Goal: Find specific page/section: Find specific page/section

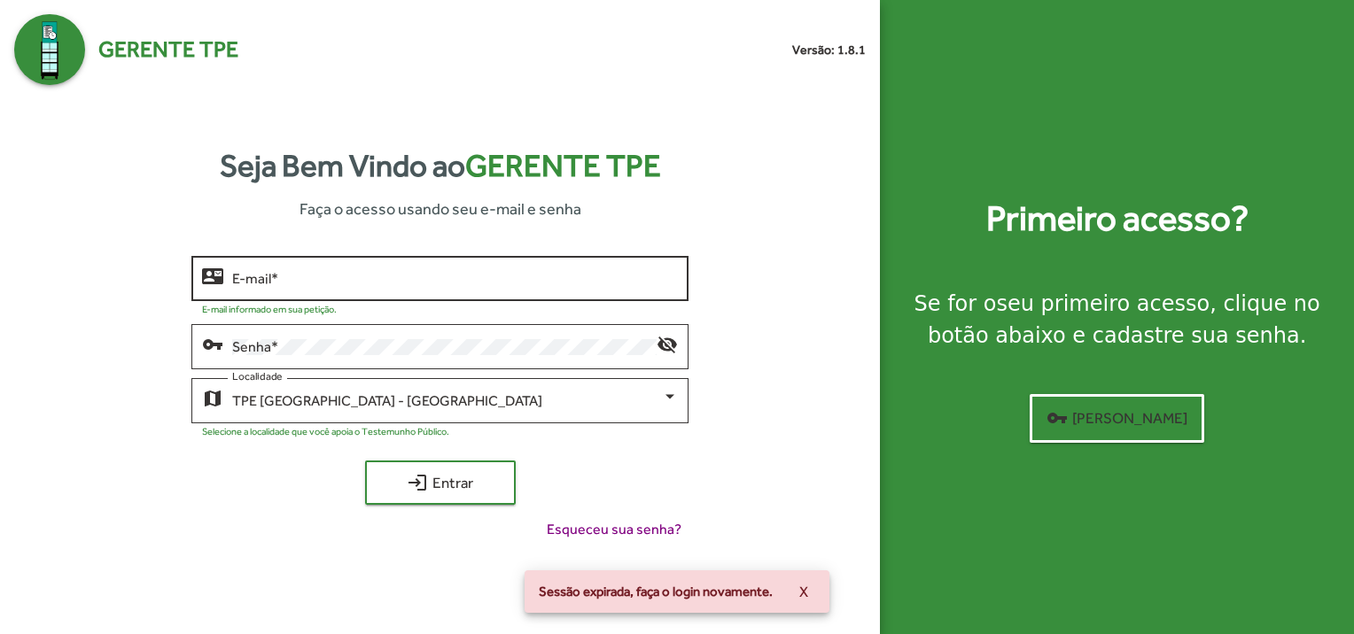
click at [285, 287] on div "E-mail *" at bounding box center [455, 277] width 446 height 49
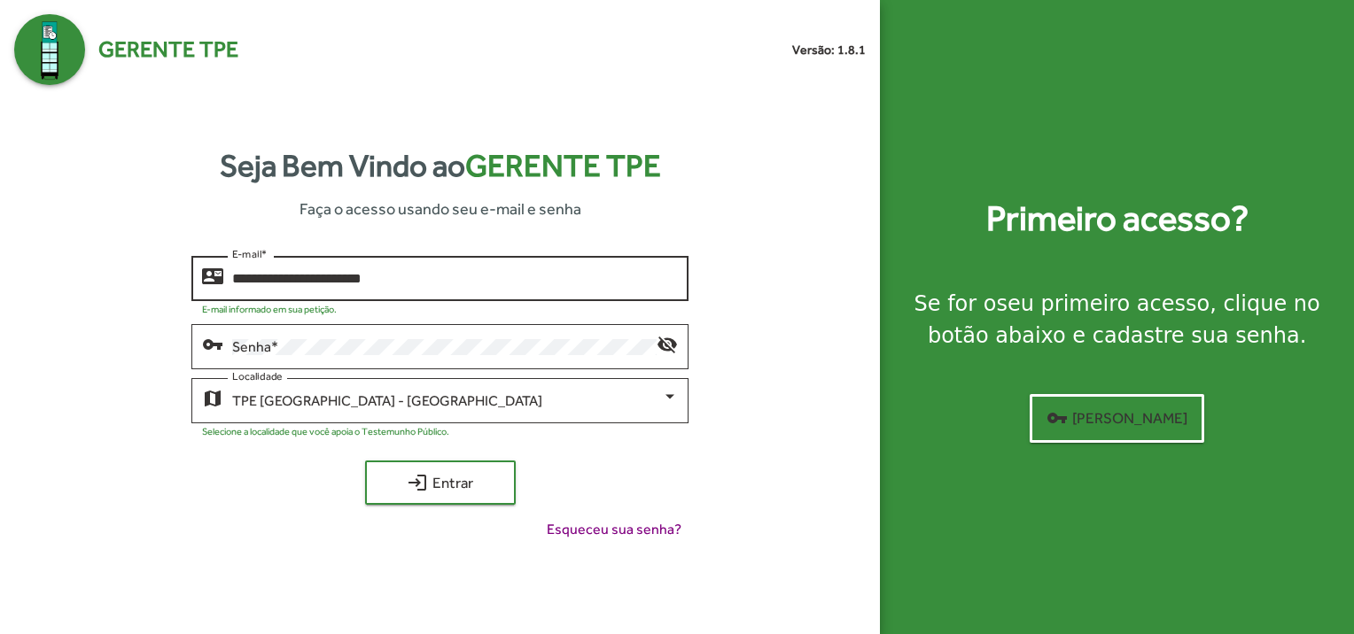
click at [415, 269] on div "**********" at bounding box center [455, 277] width 446 height 49
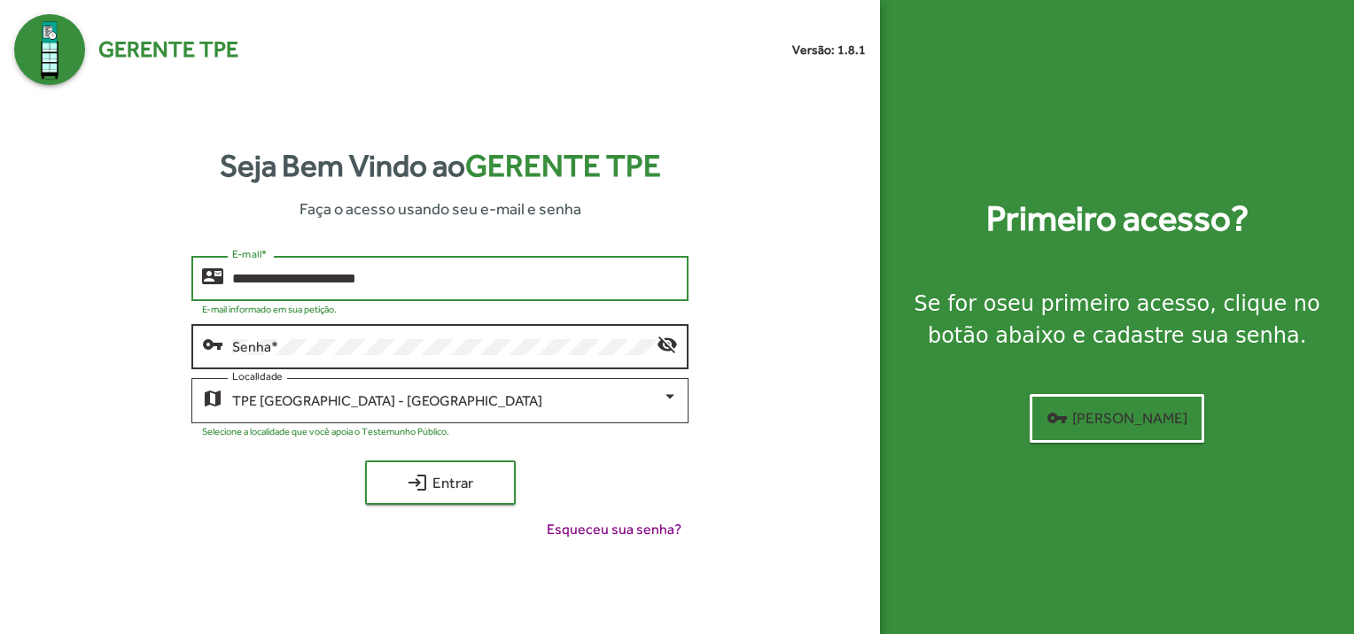
type input "**********"
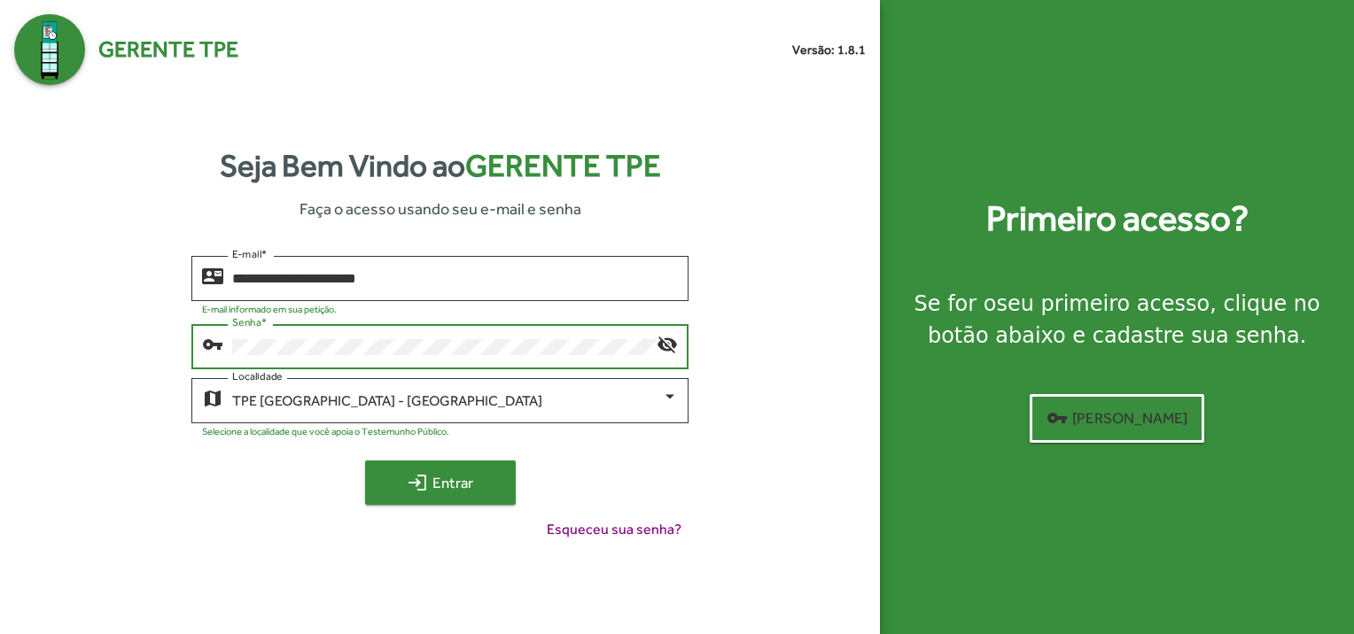
click at [464, 493] on span "login Entrar" at bounding box center [440, 483] width 119 height 32
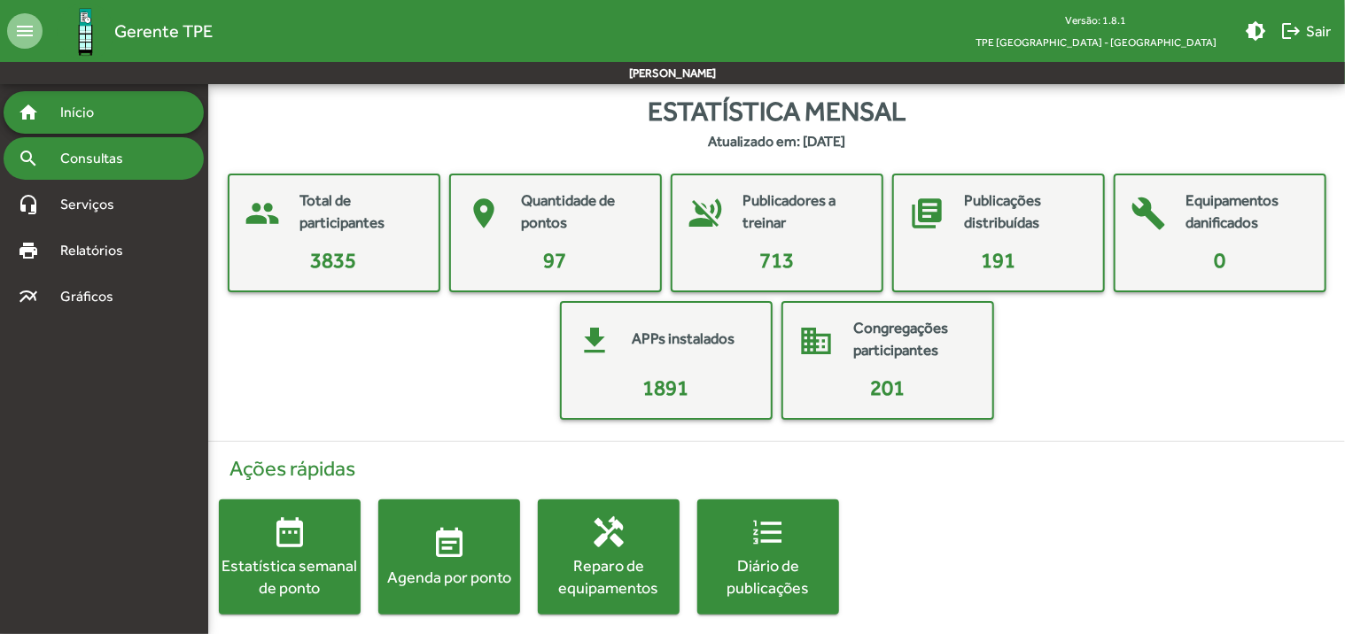
click at [97, 153] on span "Consultas" at bounding box center [98, 158] width 97 height 21
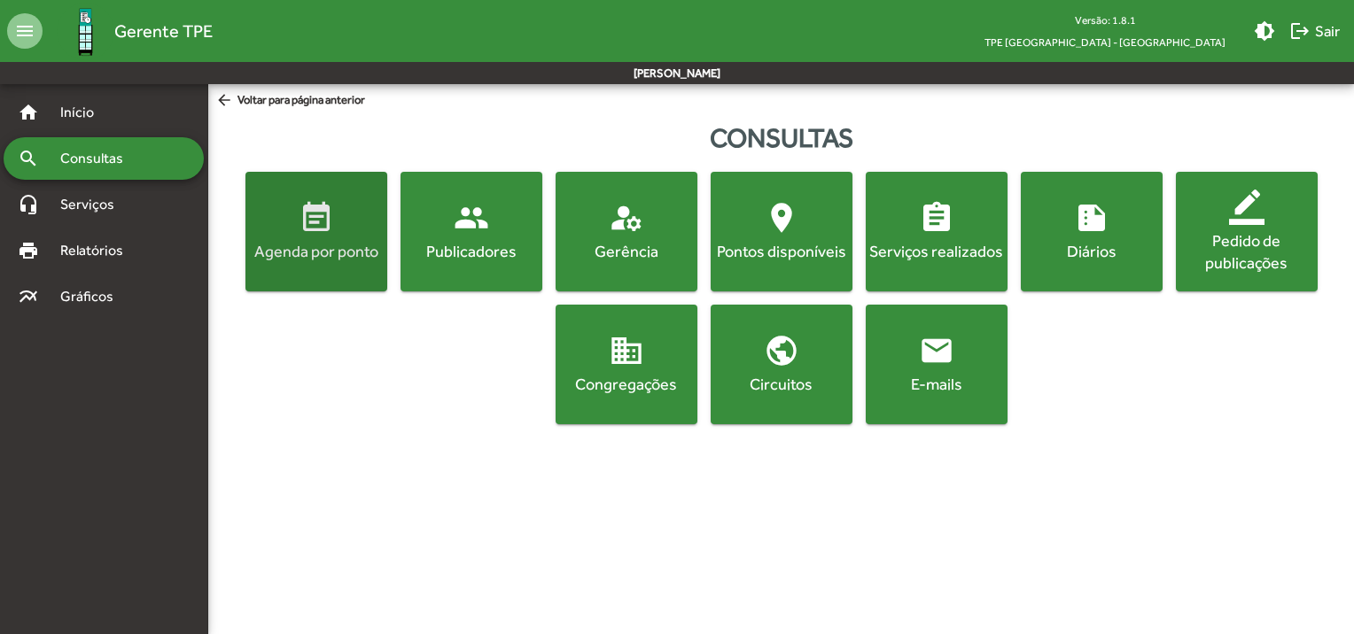
click at [305, 256] on div "Agenda por ponto" at bounding box center [316, 251] width 135 height 22
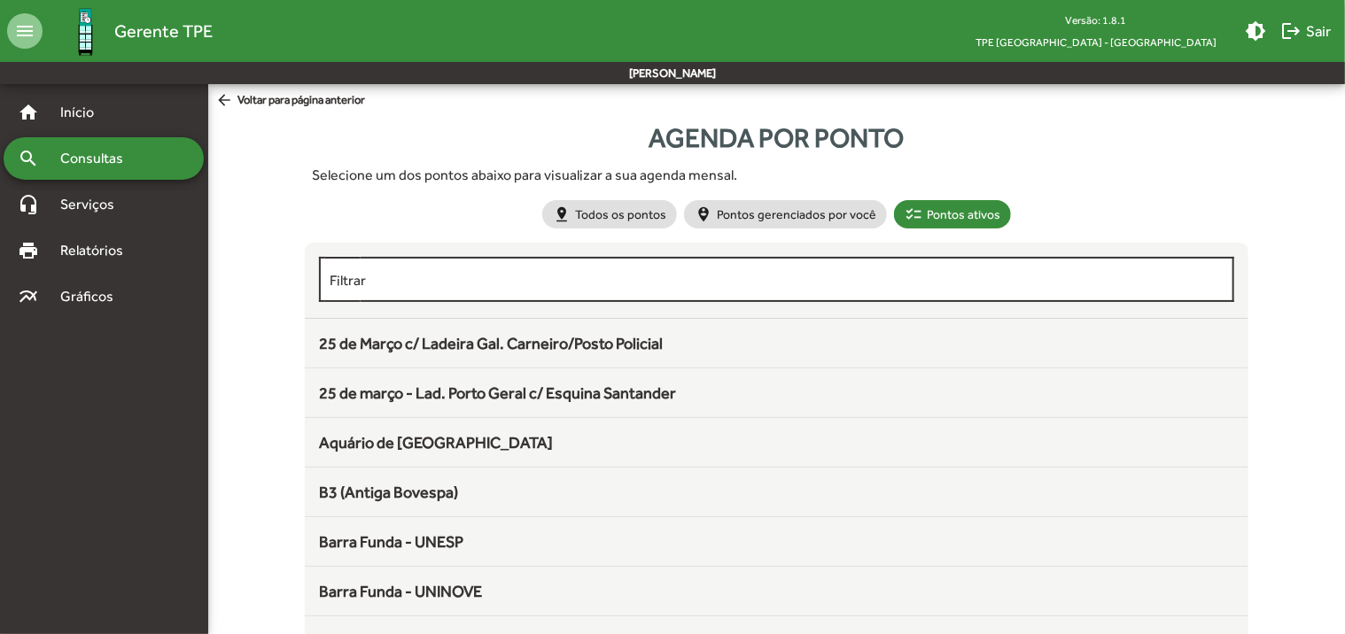
click at [459, 279] on input "Filtrar" at bounding box center [777, 280] width 894 height 16
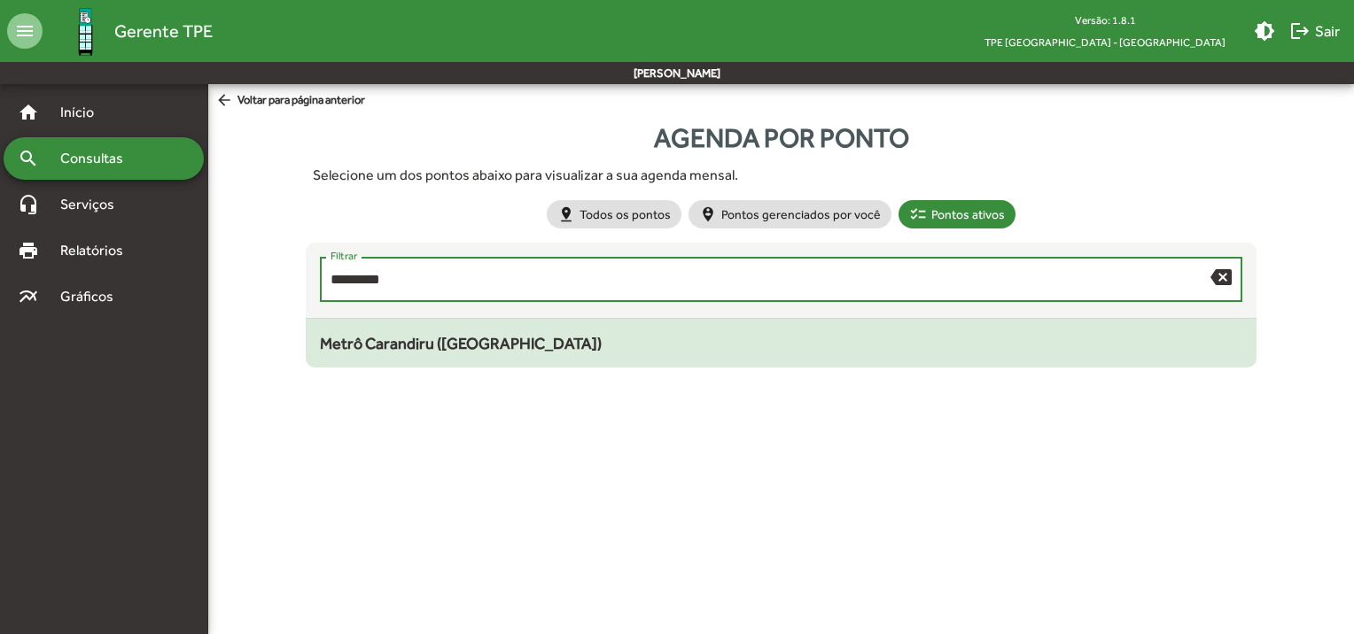
type input "*********"
click at [482, 347] on span "Metrô Carandiru ([GEOGRAPHIC_DATA])" at bounding box center [461, 343] width 282 height 19
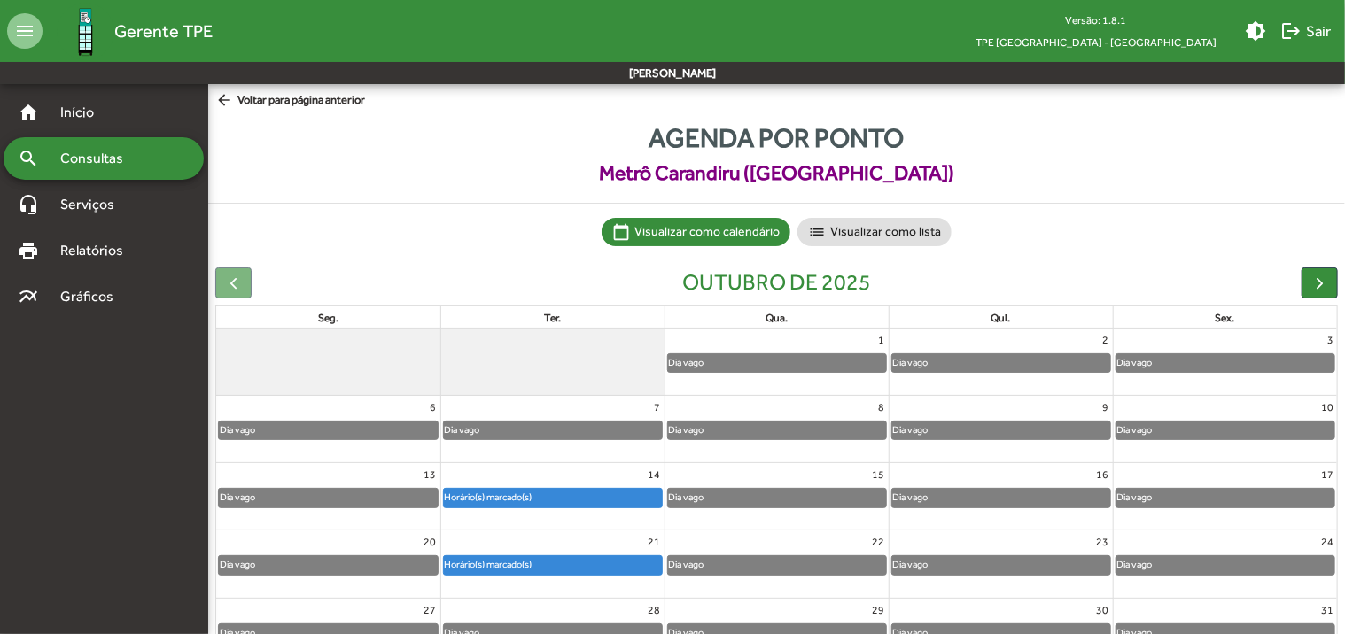
click at [144, 162] on span "Consultas" at bounding box center [98, 158] width 97 height 21
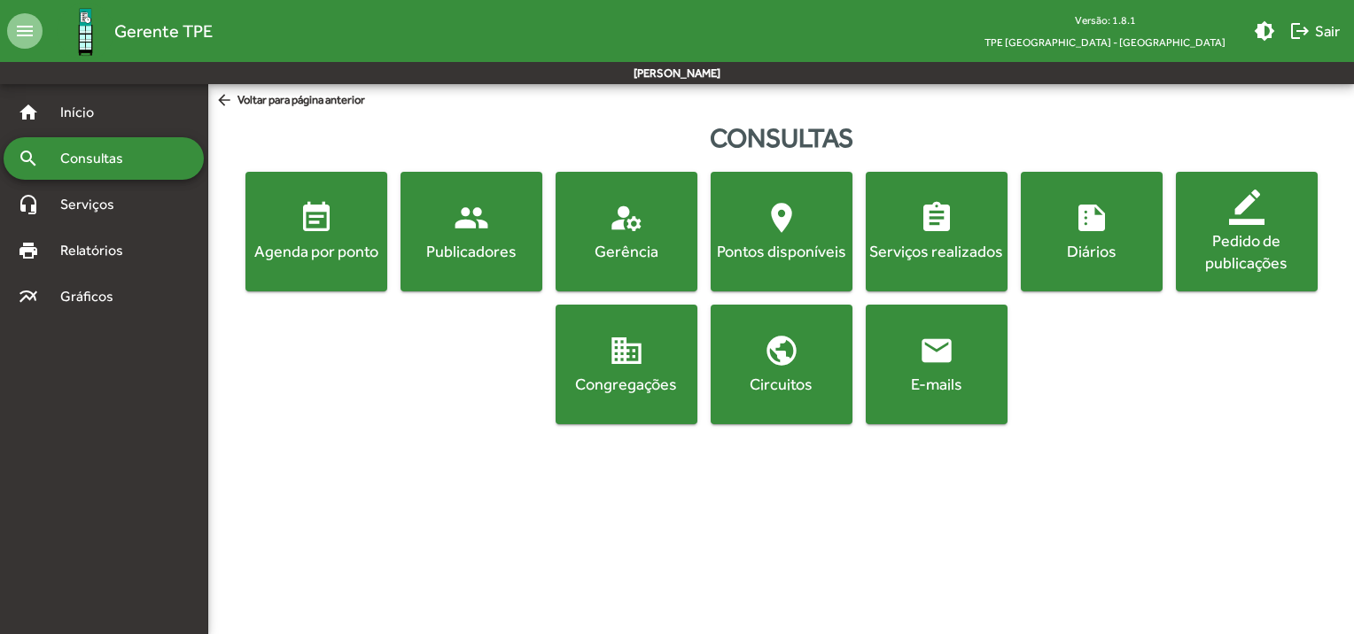
click at [315, 258] on div "Agenda por ponto" at bounding box center [316, 251] width 135 height 22
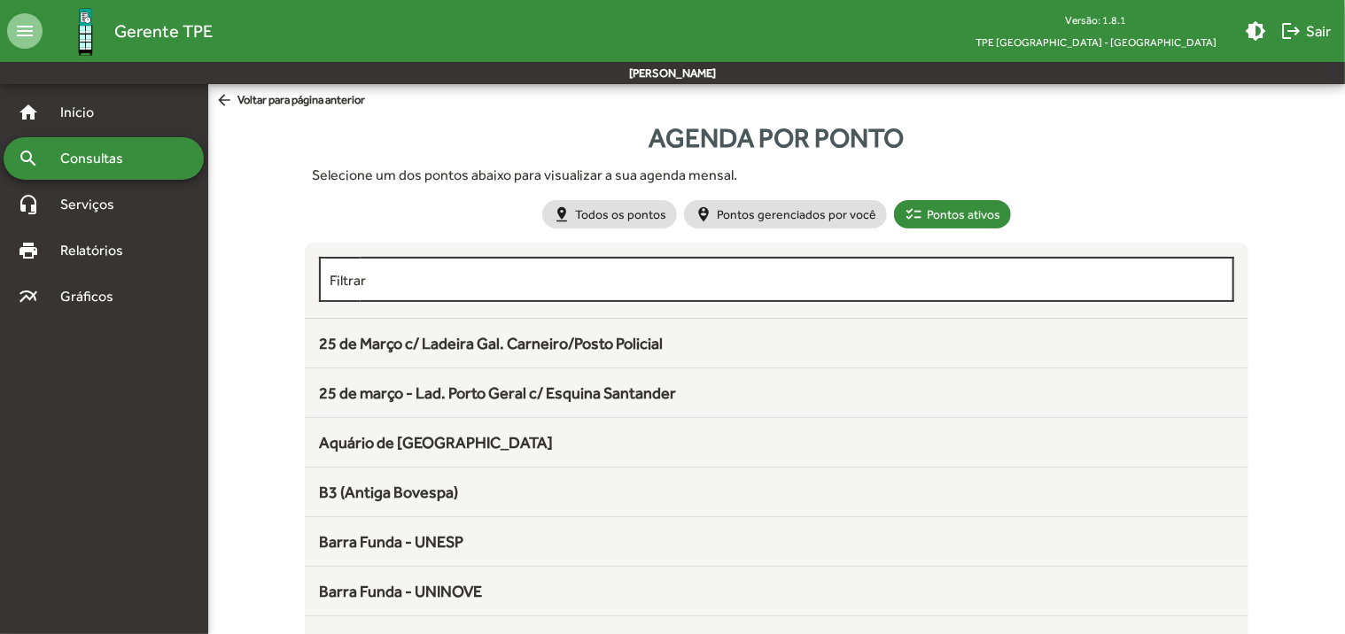
click at [383, 284] on input "Filtrar" at bounding box center [777, 280] width 894 height 16
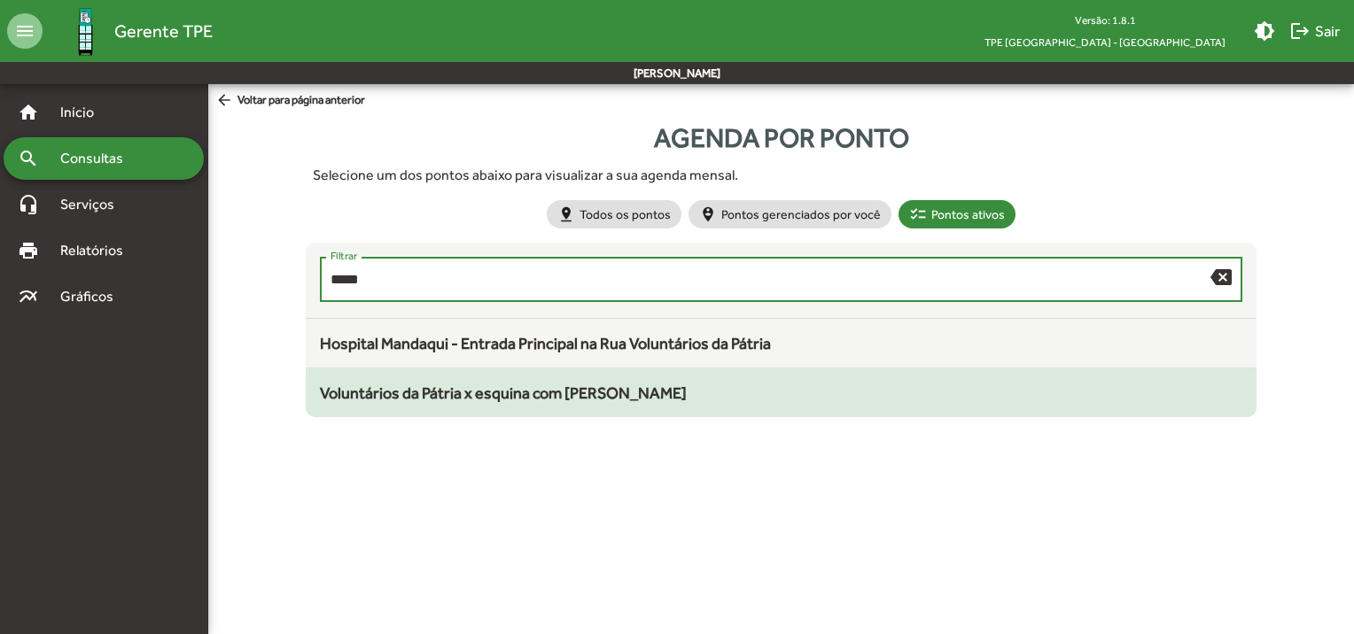
type input "*****"
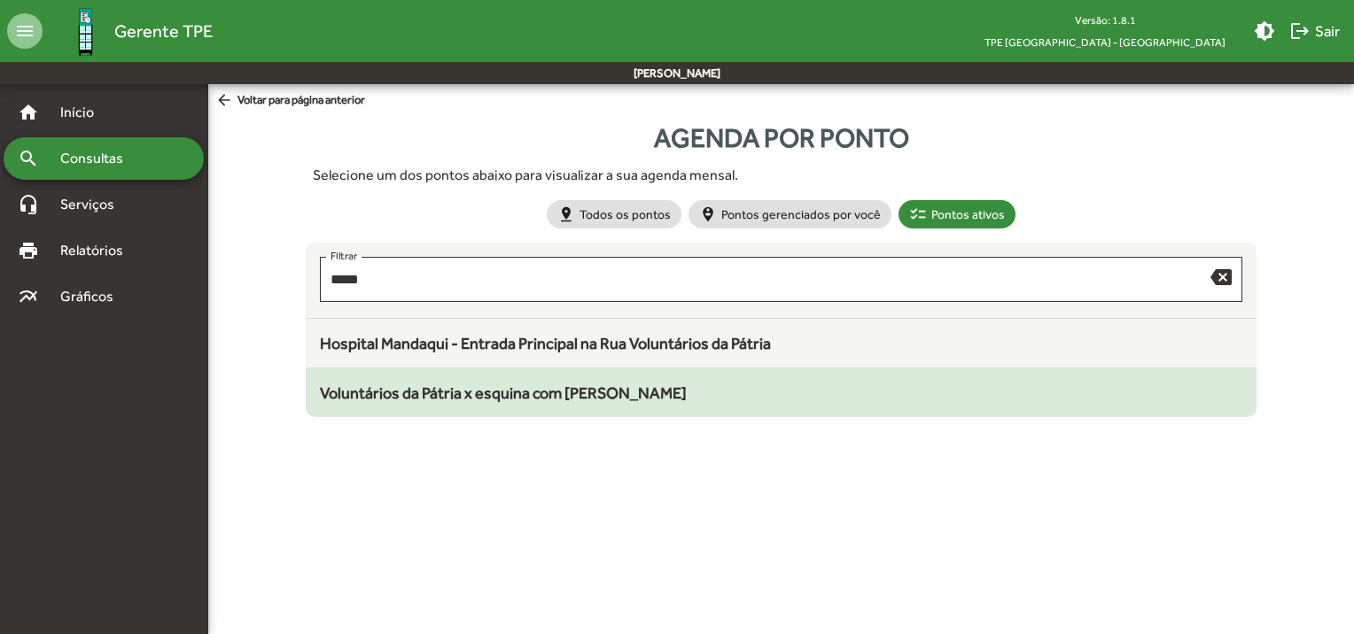
click at [429, 396] on span "Voluntários da Pátria x esquina com [PERSON_NAME]" at bounding box center [503, 393] width 367 height 19
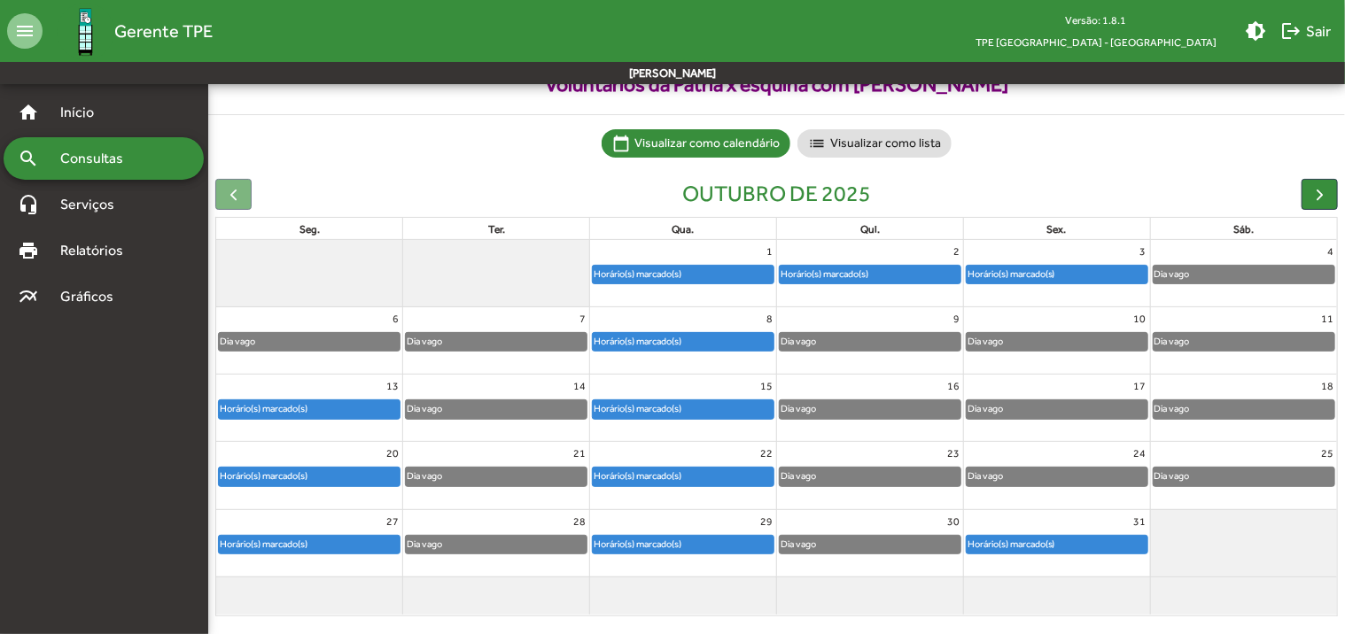
scroll to position [98, 0]
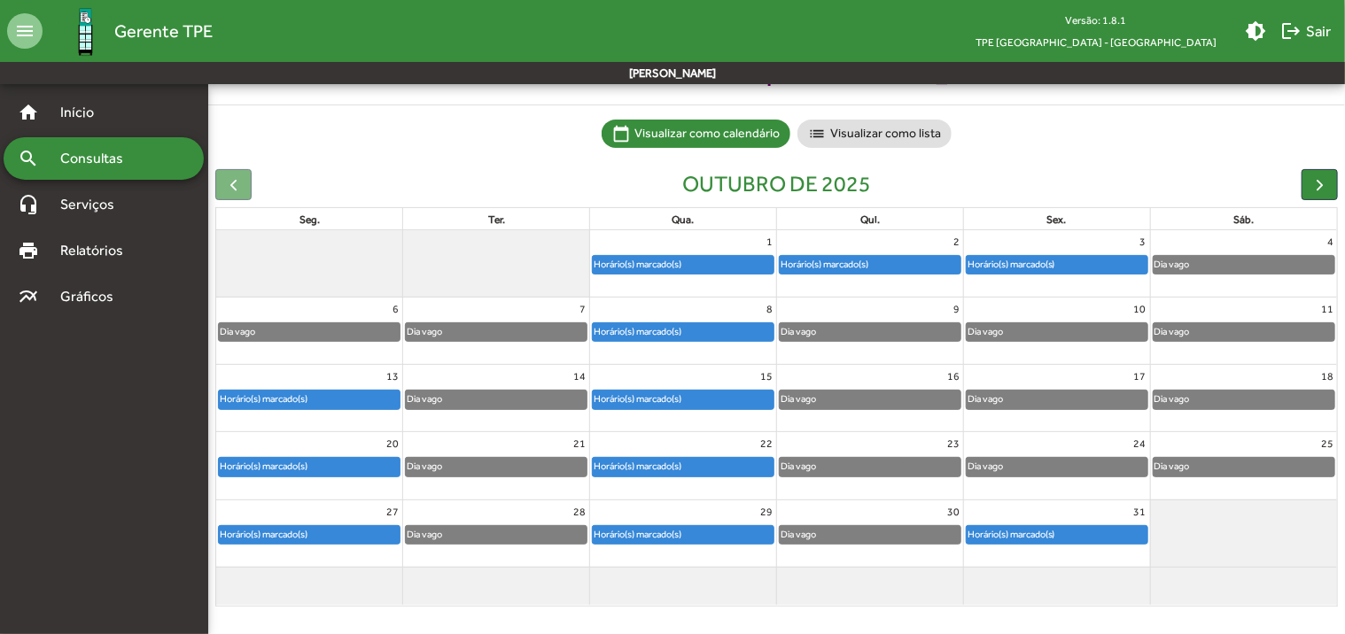
click at [164, 162] on div "search Consultas" at bounding box center [104, 158] width 200 height 43
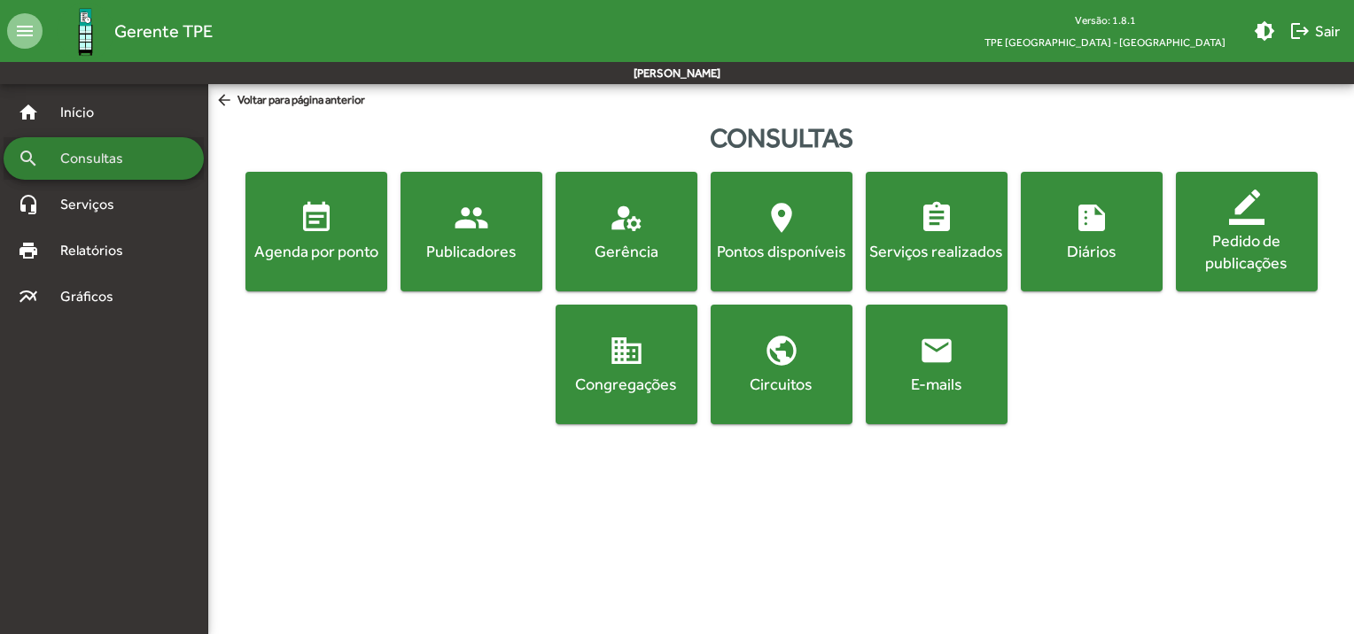
click at [293, 229] on span "event_note Agenda por ponto" at bounding box center [316, 231] width 135 height 62
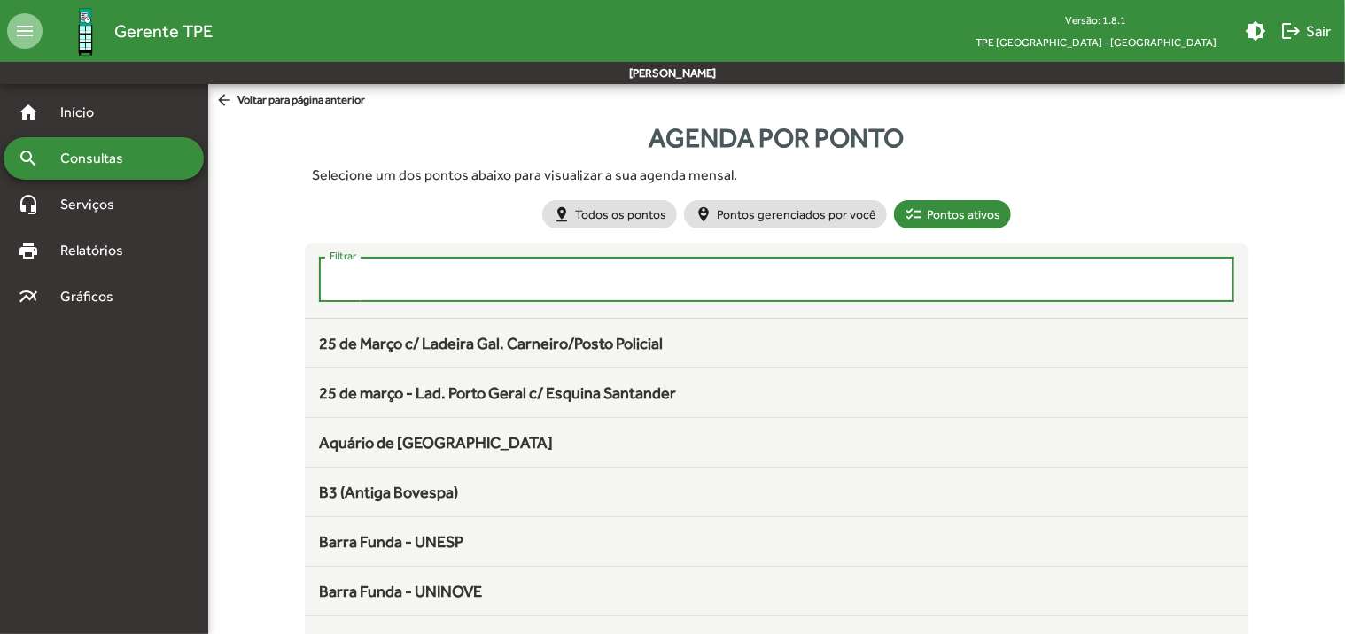
click at [399, 284] on input "Filtrar" at bounding box center [777, 280] width 894 height 16
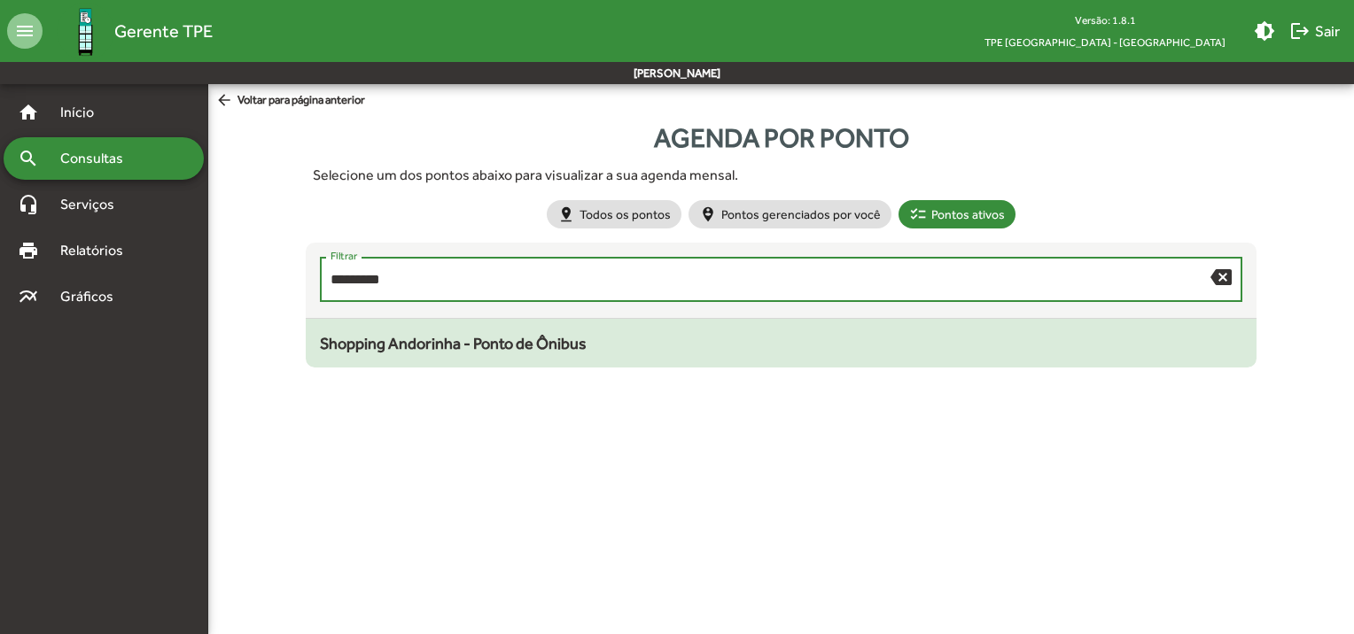
type input "*********"
click at [432, 356] on mat-list-item "Shopping Andorinha - Ponto de Ônibus" at bounding box center [782, 343] width 952 height 49
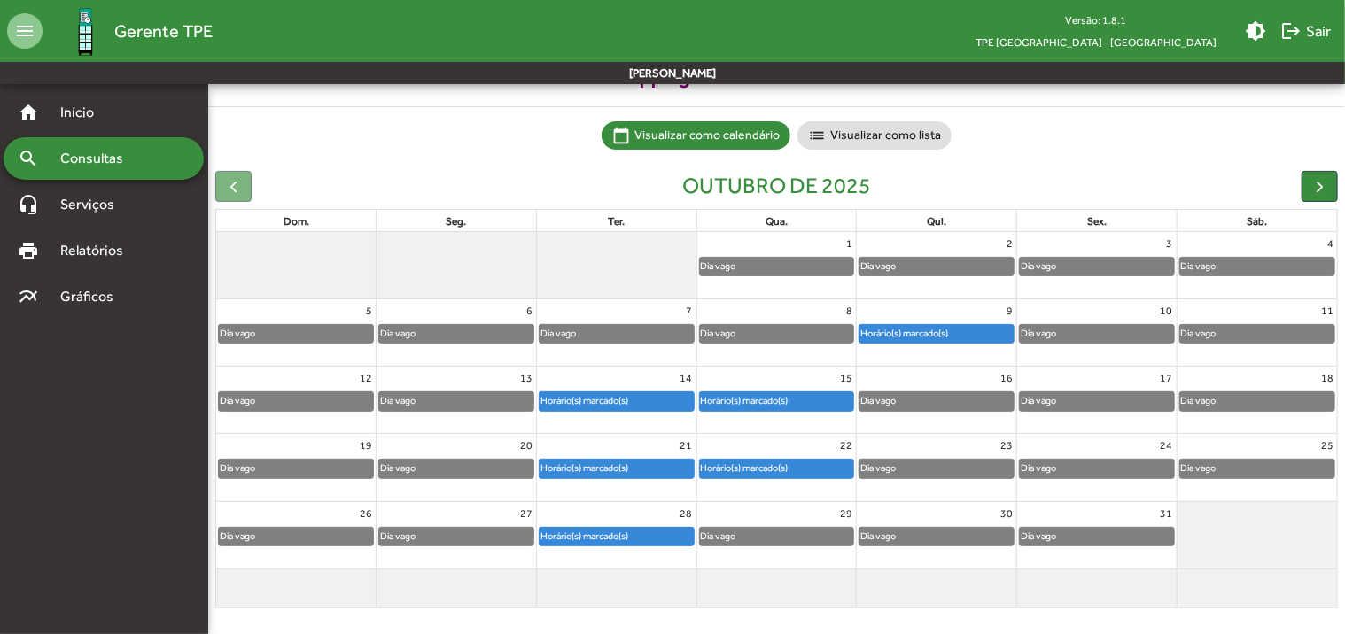
scroll to position [98, 0]
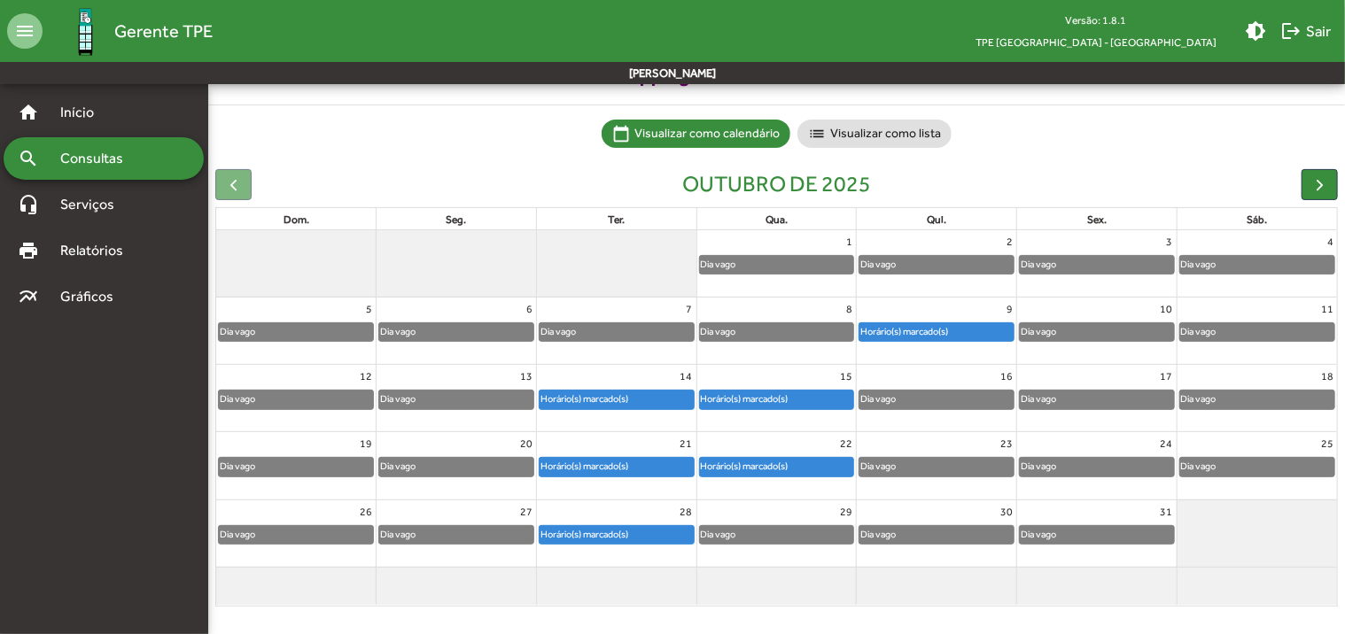
click at [99, 150] on span "Consultas" at bounding box center [98, 158] width 97 height 21
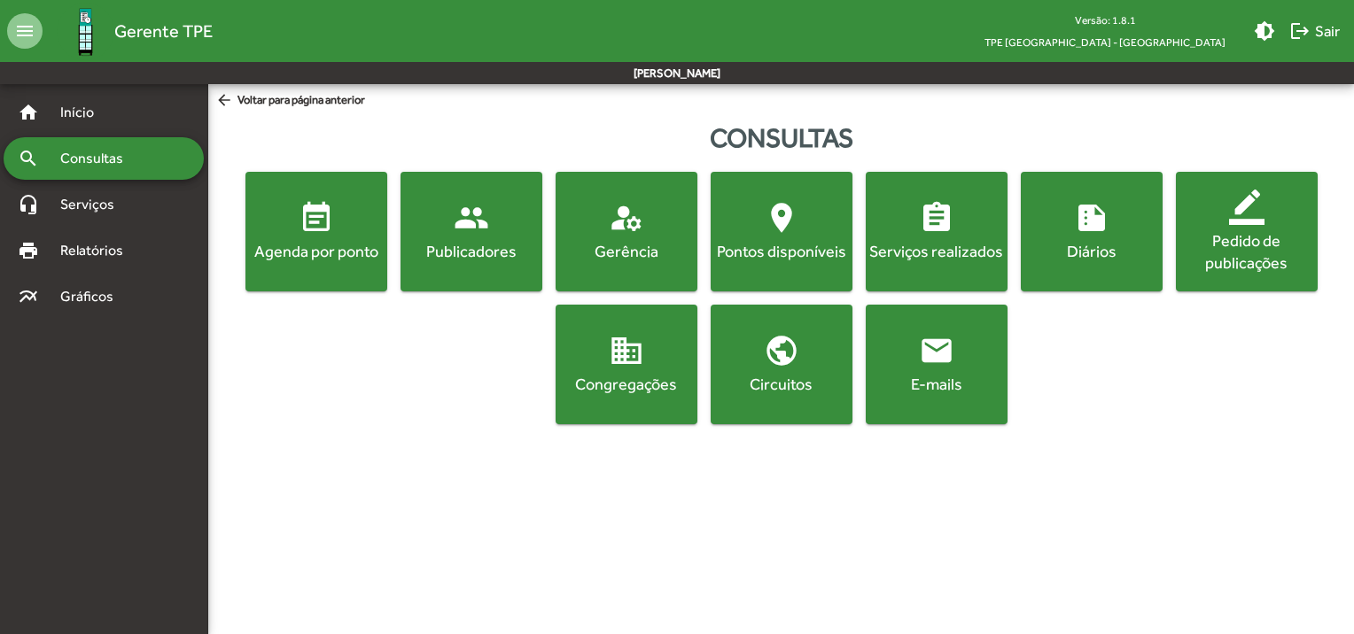
click at [335, 237] on span "event_note Agenda por ponto" at bounding box center [316, 231] width 135 height 62
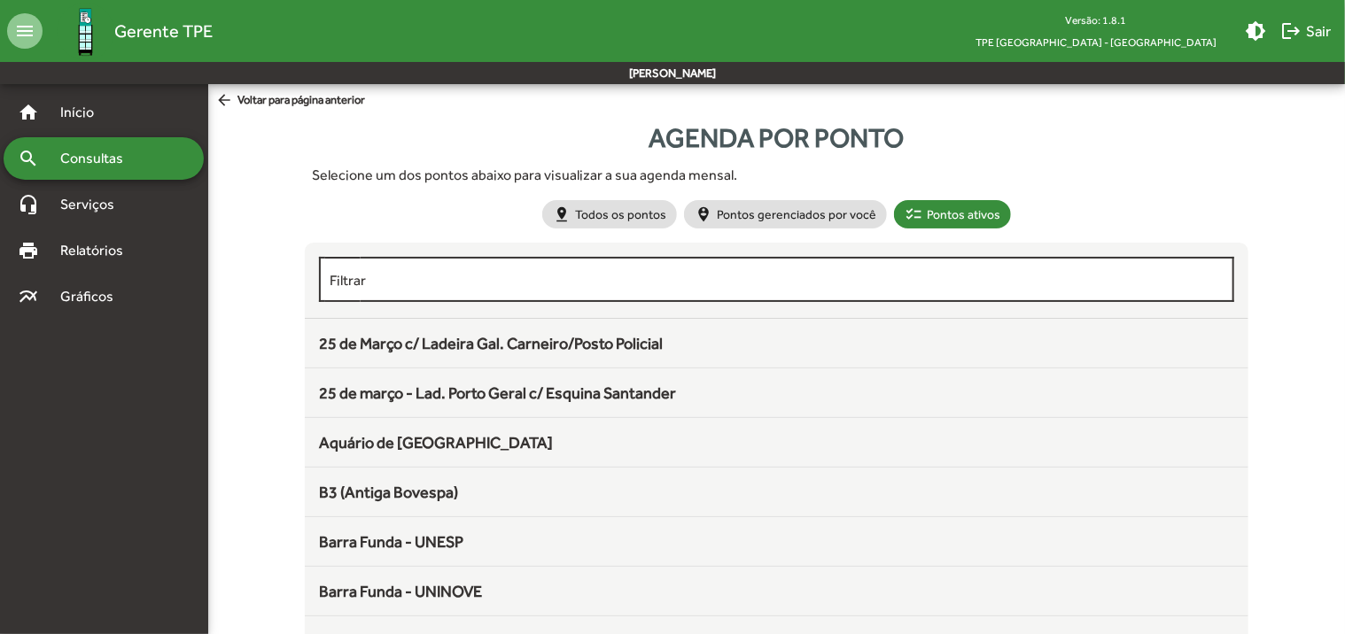
click at [388, 278] on input "Filtrar" at bounding box center [777, 280] width 894 height 16
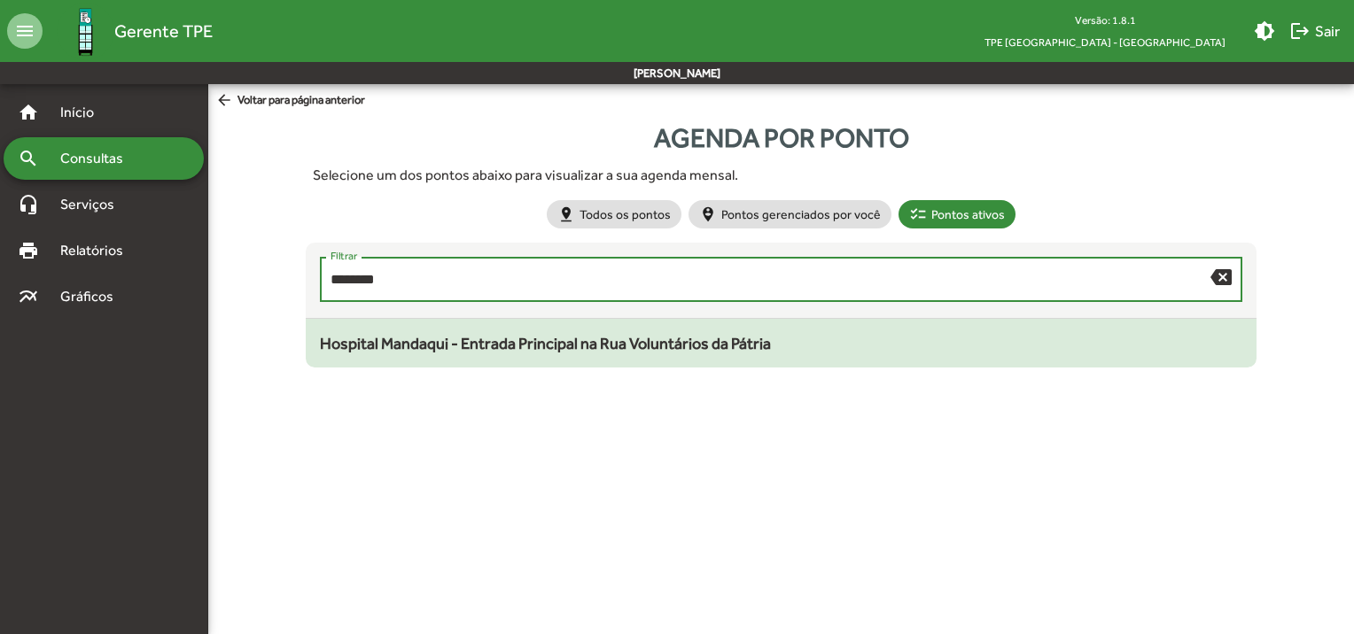
type input "********"
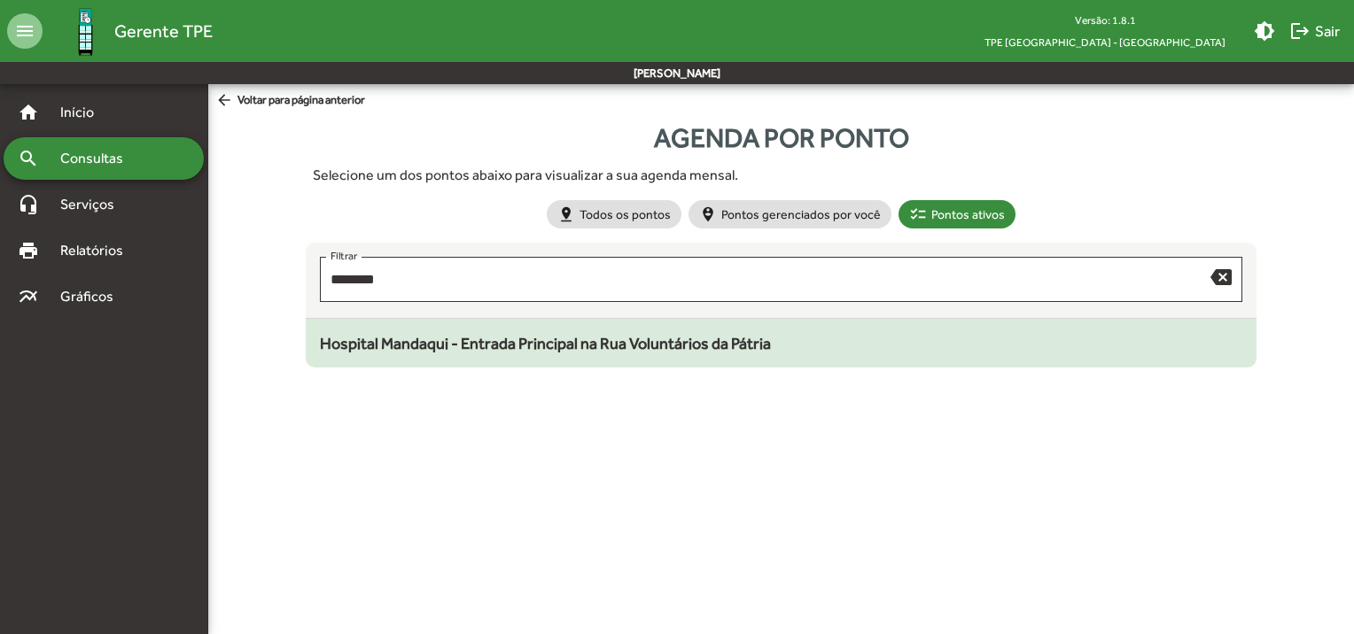
click at [404, 340] on span "Hospital Mandaqui - Entrada Principal na Rua Voluntários da Pátria" at bounding box center [545, 343] width 451 height 19
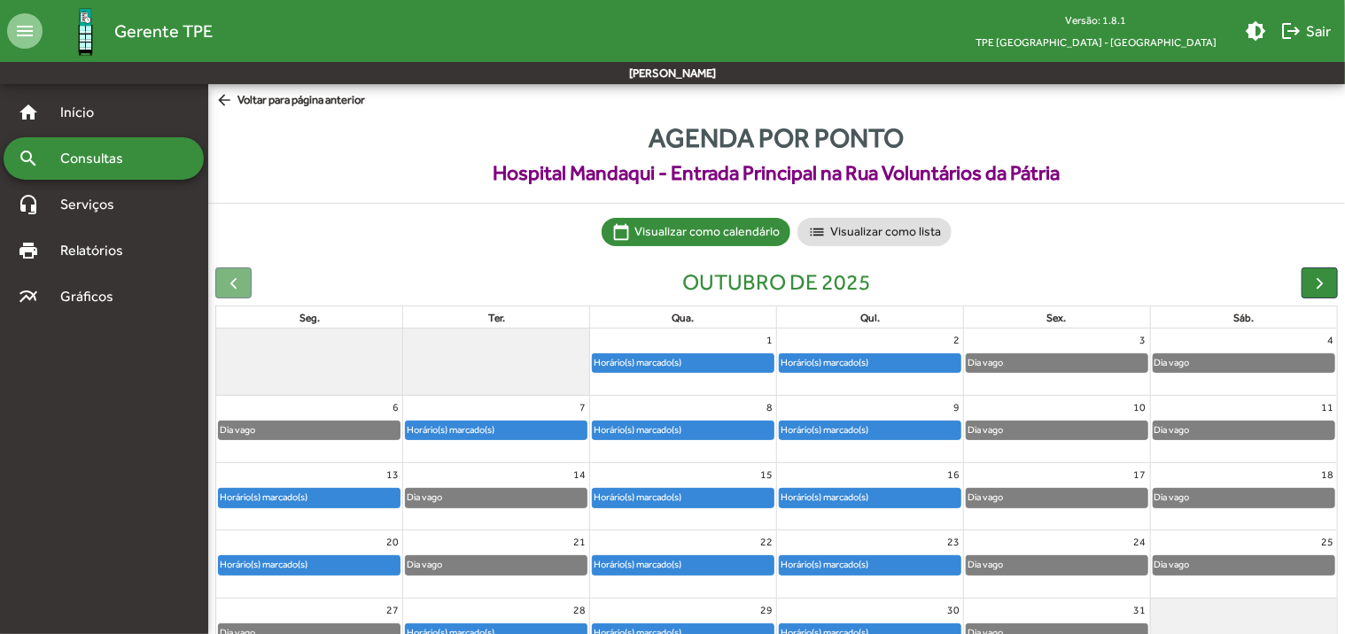
scroll to position [89, 0]
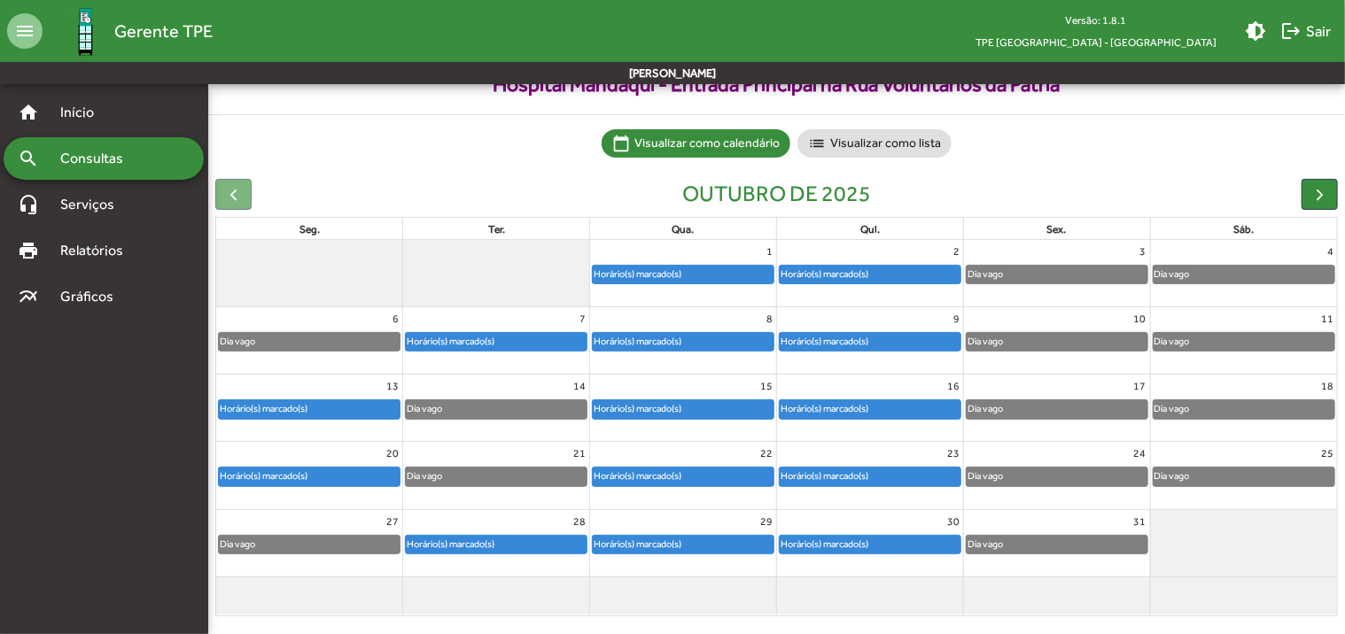
click at [132, 160] on span "Consultas" at bounding box center [98, 158] width 97 height 21
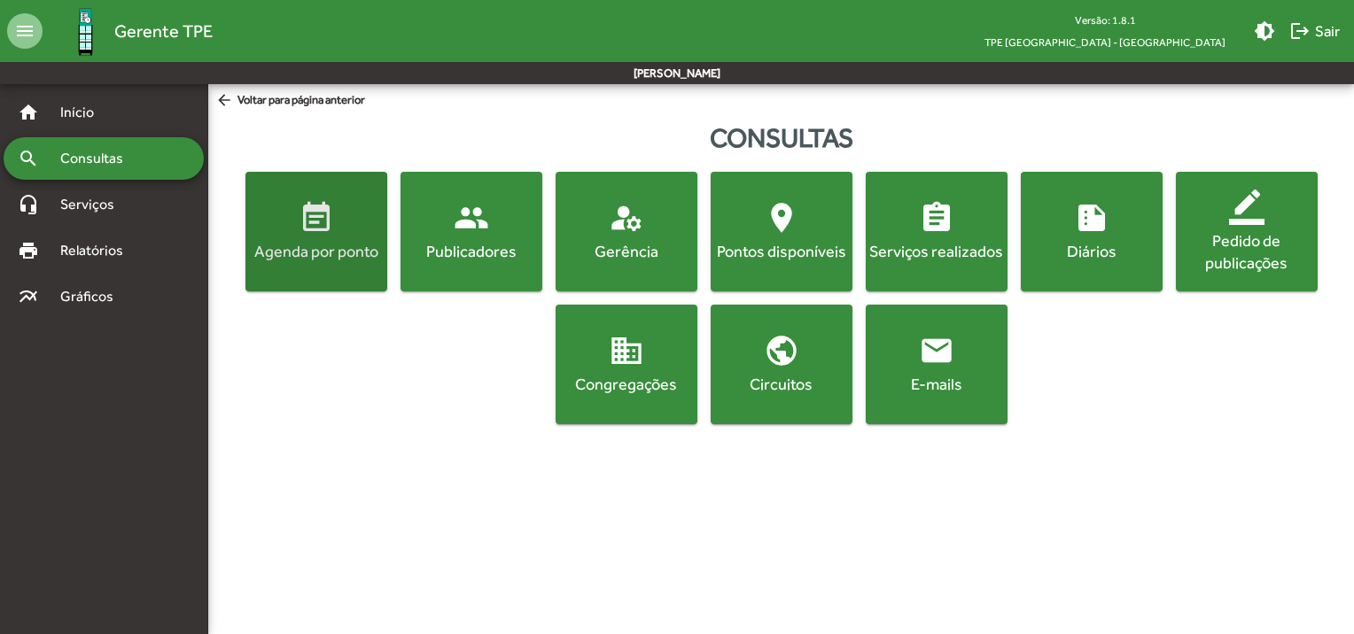
click at [341, 222] on span "event_note Agenda por ponto" at bounding box center [316, 231] width 135 height 62
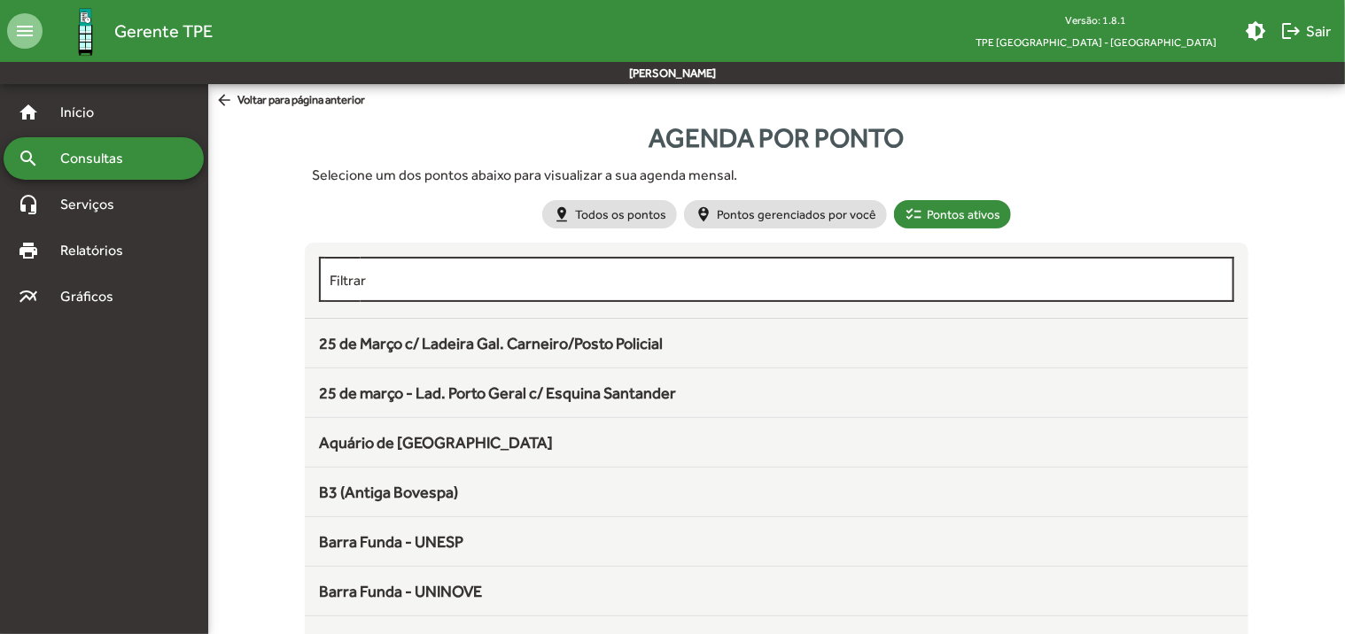
click at [413, 268] on div "Filtrar" at bounding box center [777, 277] width 894 height 49
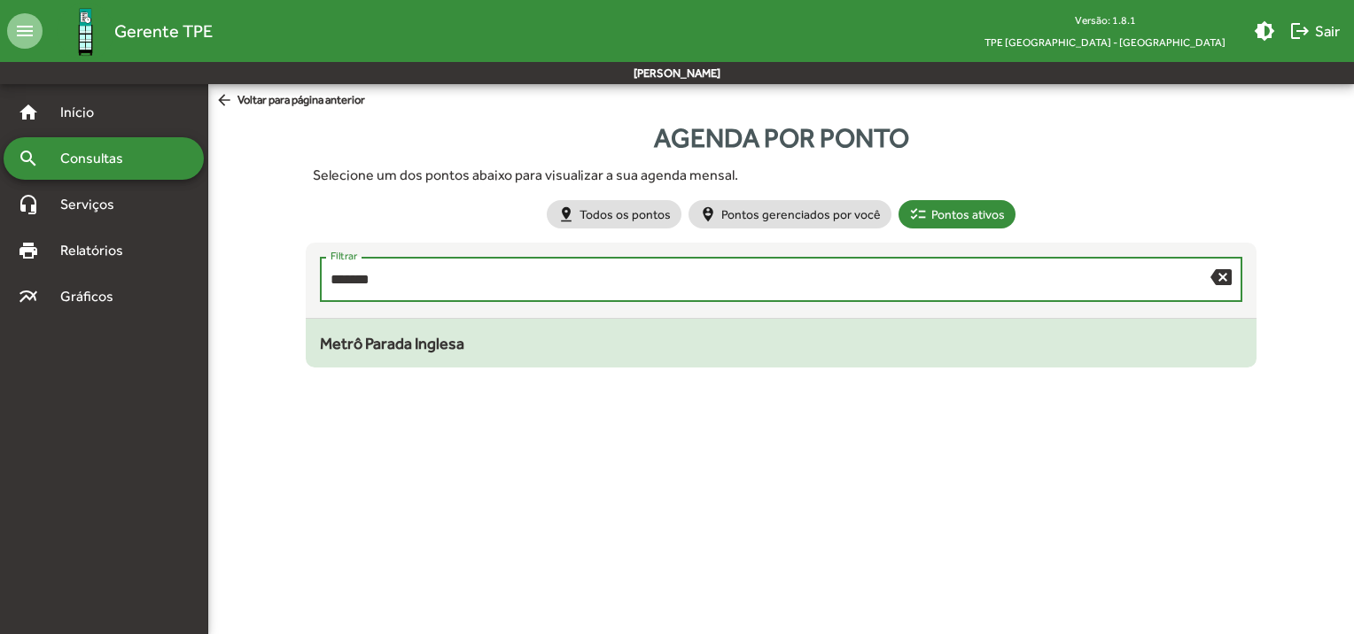
type input "*******"
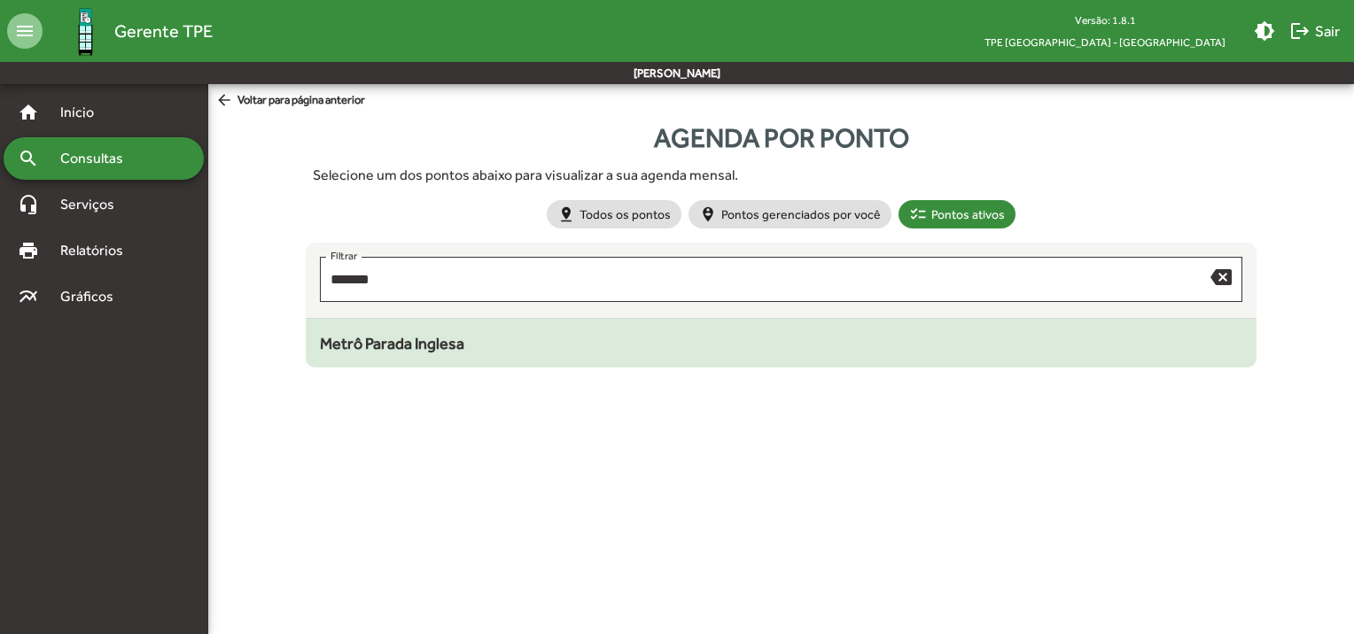
click at [402, 334] on span "Metrô Parada Inglesa" at bounding box center [392, 343] width 144 height 19
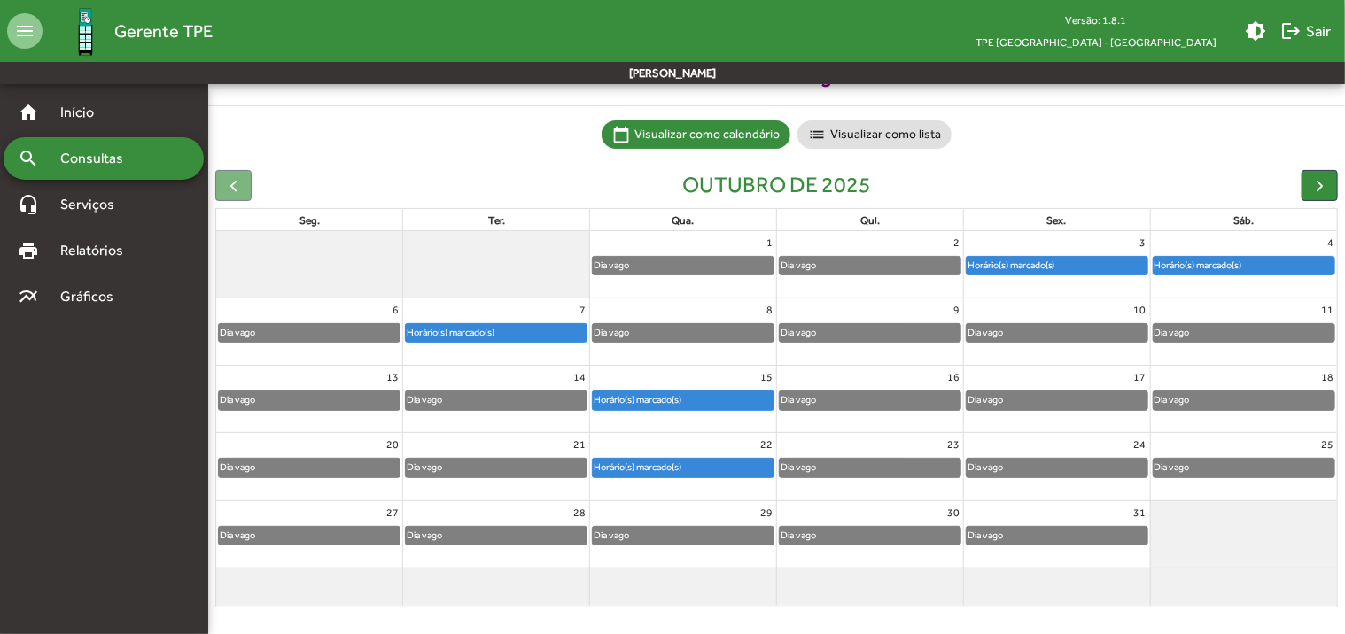
scroll to position [98, 0]
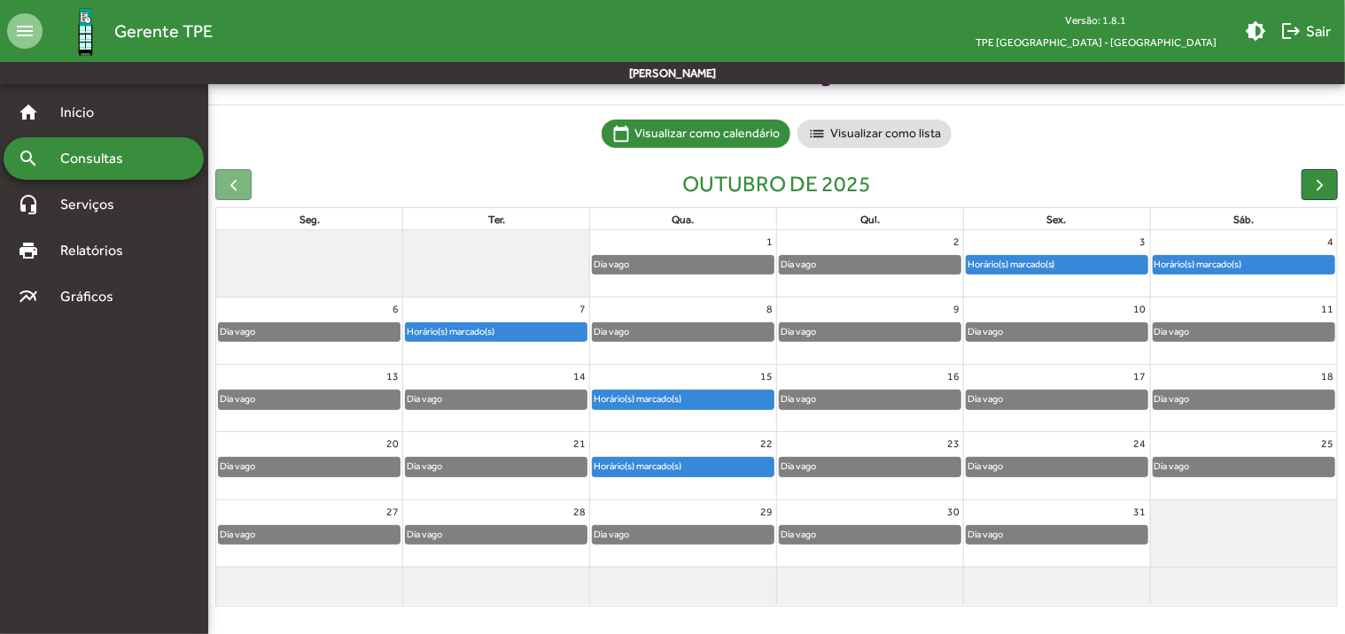
click at [236, 181] on div at bounding box center [233, 184] width 36 height 31
click at [94, 163] on span "Consultas" at bounding box center [98, 158] width 97 height 21
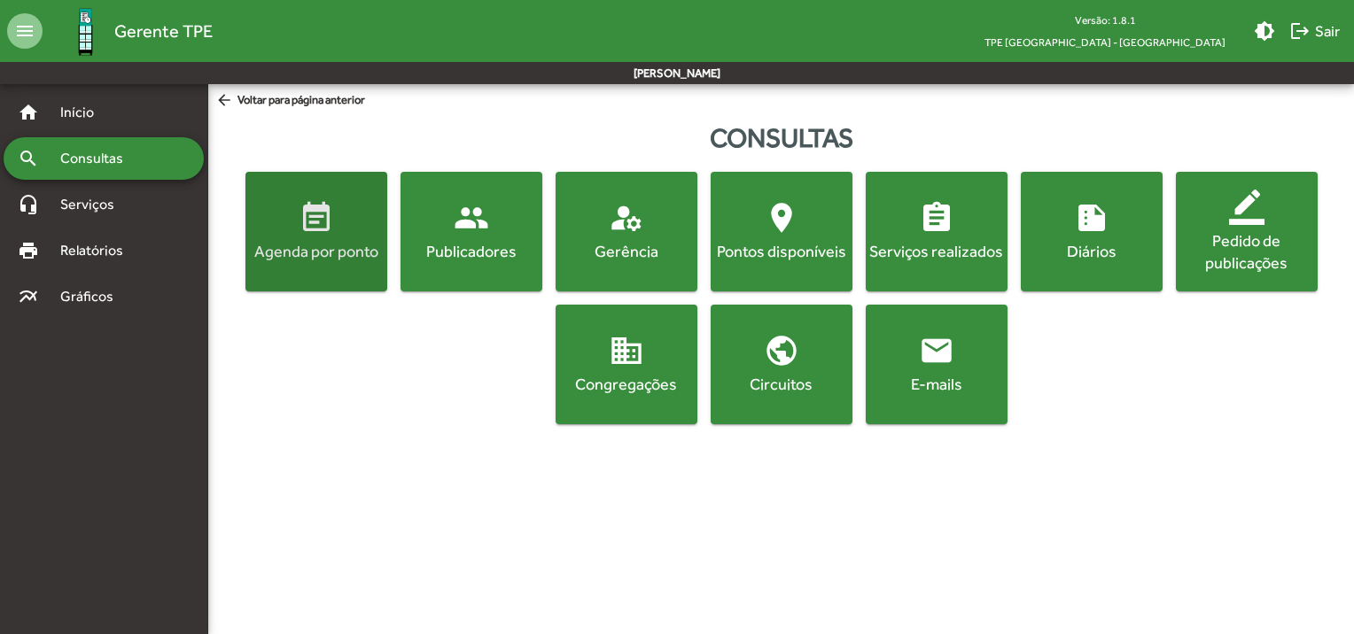
click at [322, 256] on div "Agenda por ponto" at bounding box center [316, 251] width 135 height 22
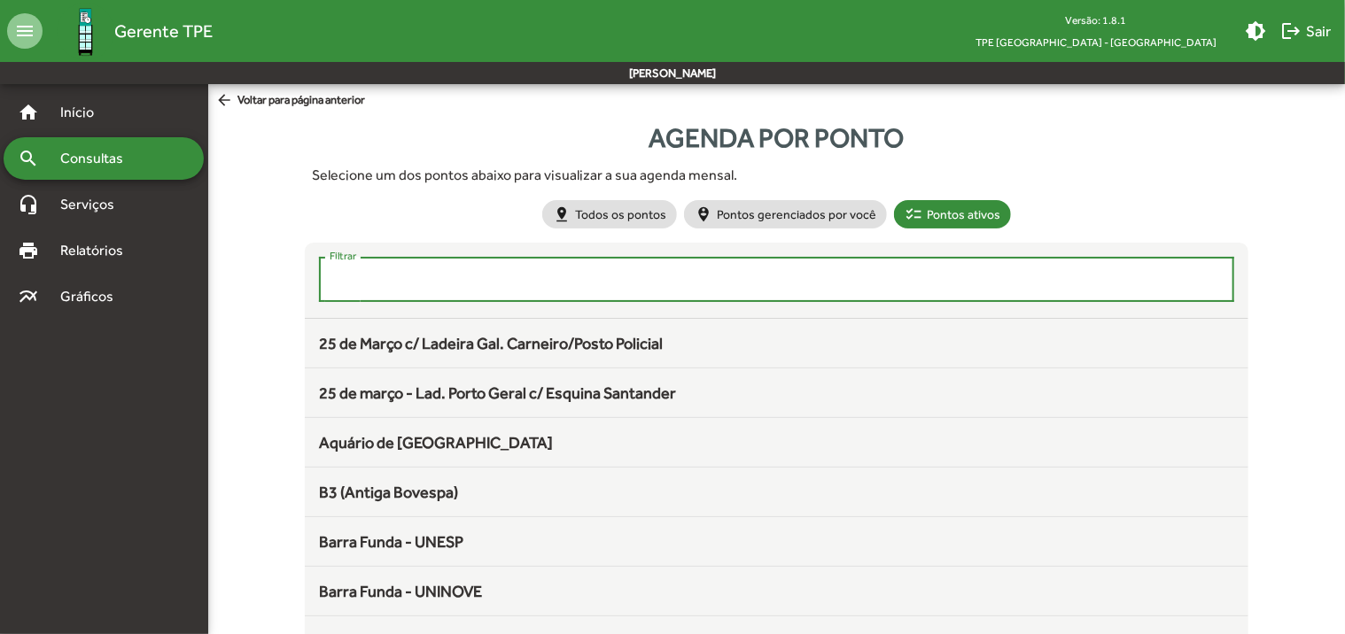
click at [372, 285] on input "Filtrar" at bounding box center [777, 280] width 894 height 16
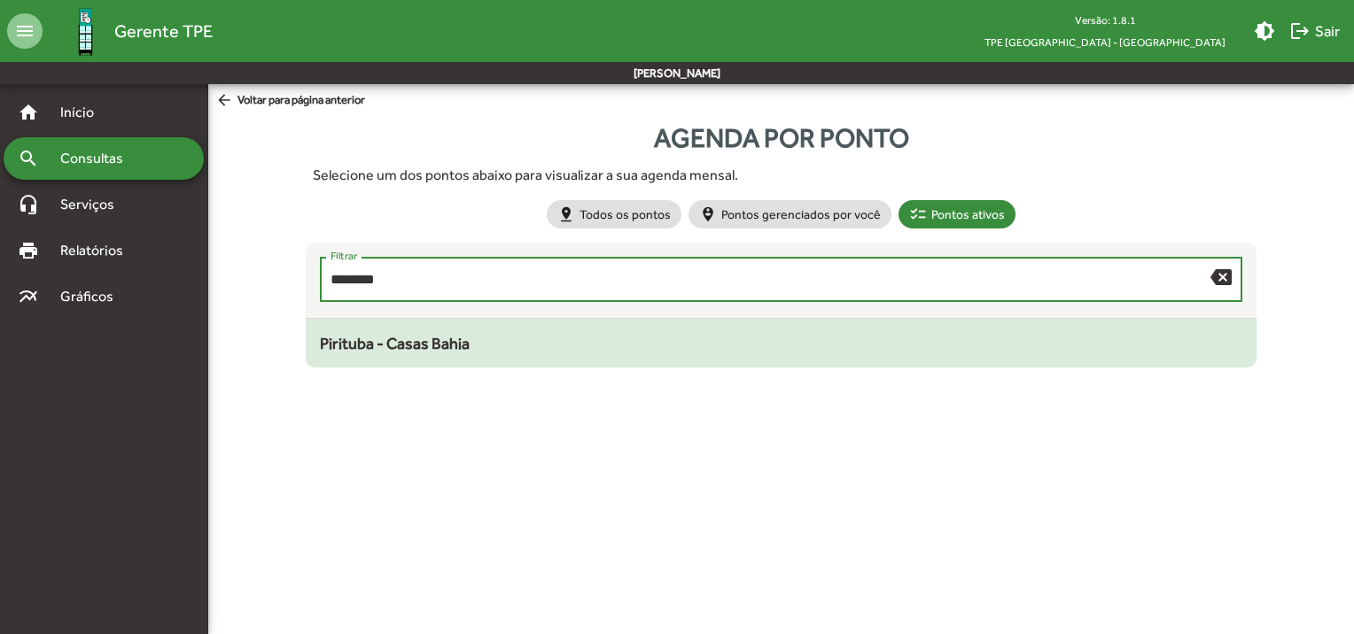
type input "********"
click at [384, 341] on span "Pirituba - Casas Bahia" at bounding box center [395, 343] width 150 height 19
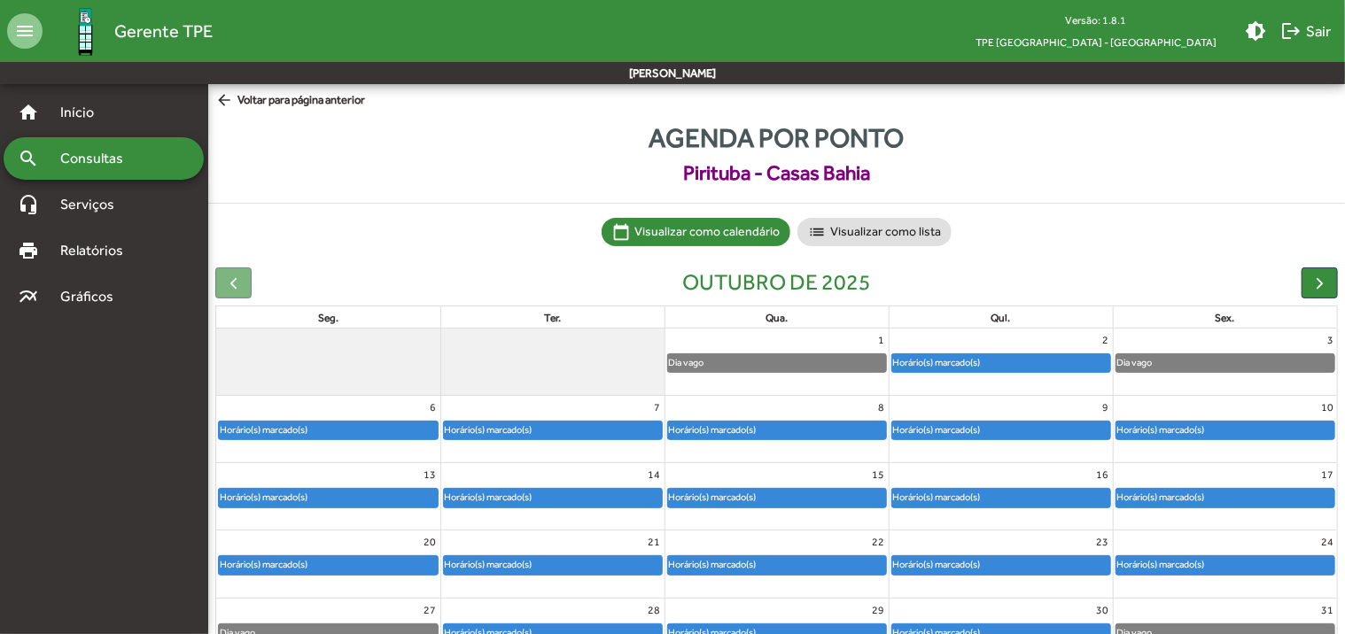
scroll to position [89, 0]
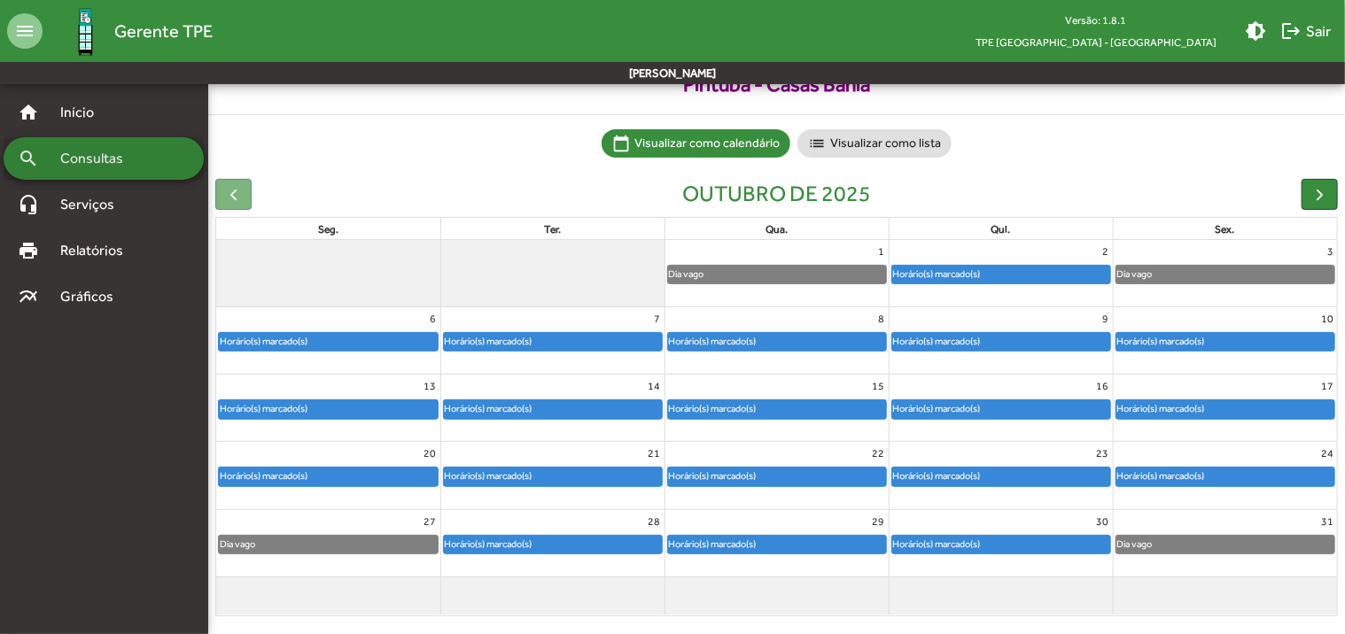
click at [170, 170] on div "search Consultas" at bounding box center [104, 158] width 200 height 43
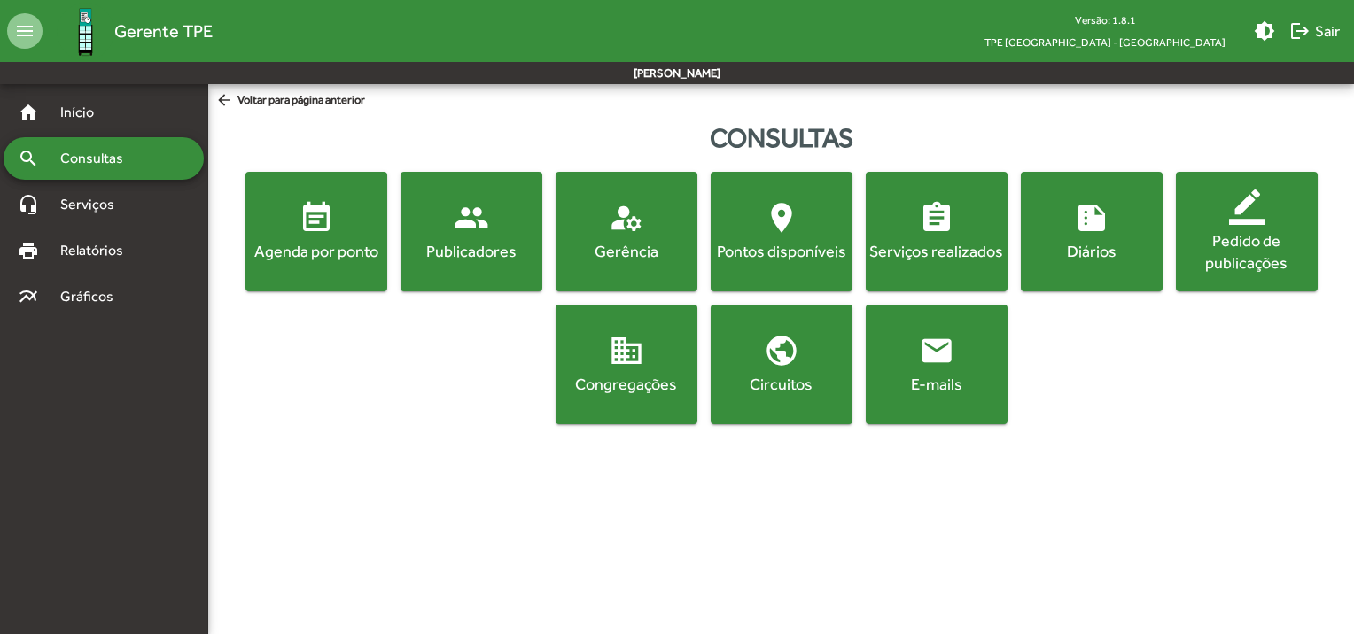
click at [287, 250] on div "Agenda por ponto" at bounding box center [316, 251] width 135 height 22
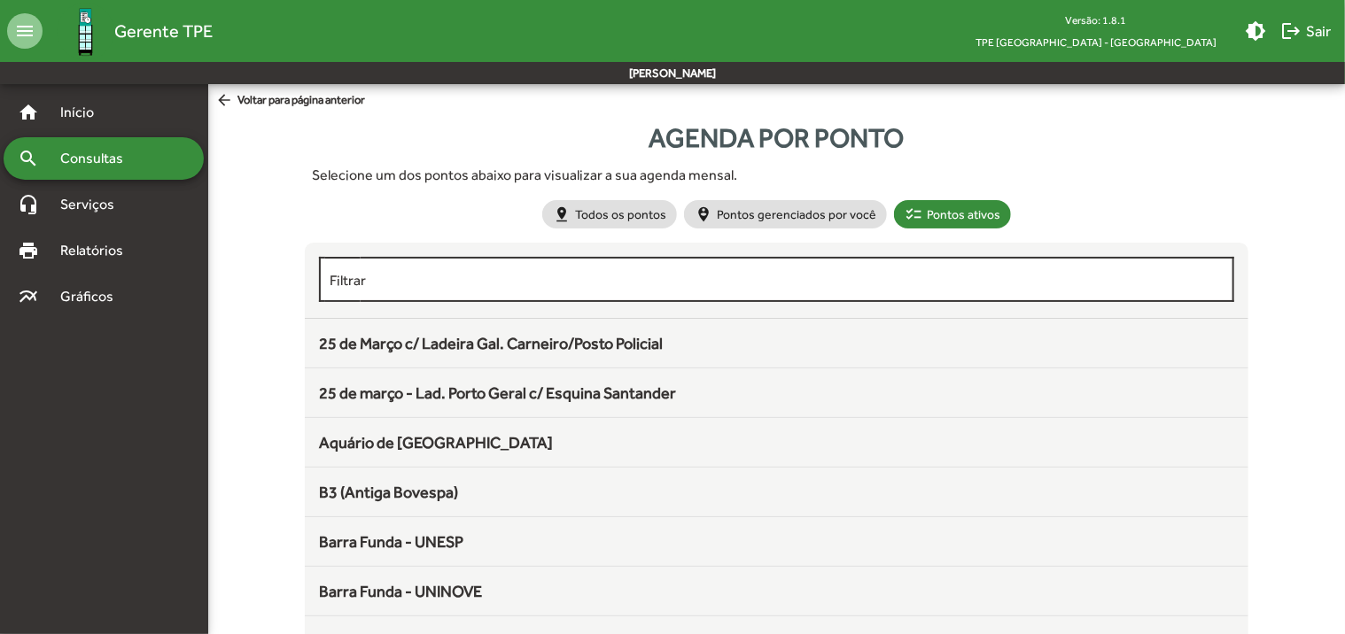
click at [427, 288] on div "Filtrar" at bounding box center [777, 277] width 894 height 49
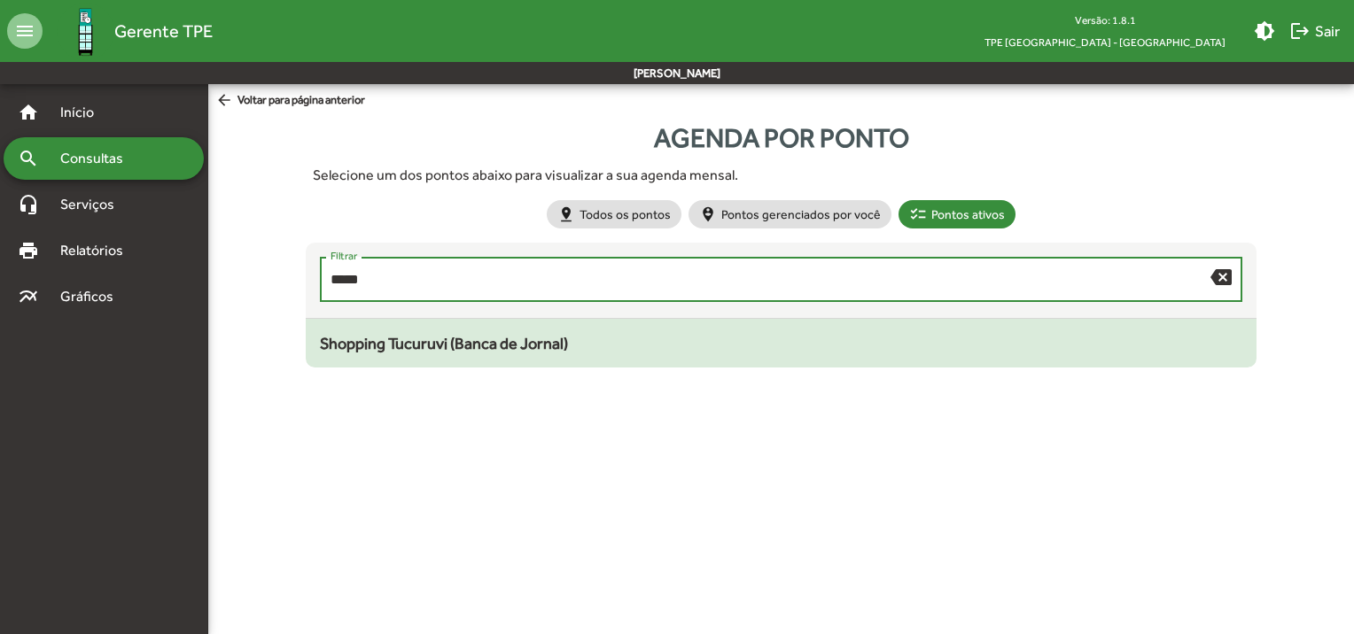
type input "*****"
click at [432, 347] on span "Shopping Tucuruvi (Banca de Jornal)" at bounding box center [444, 343] width 248 height 19
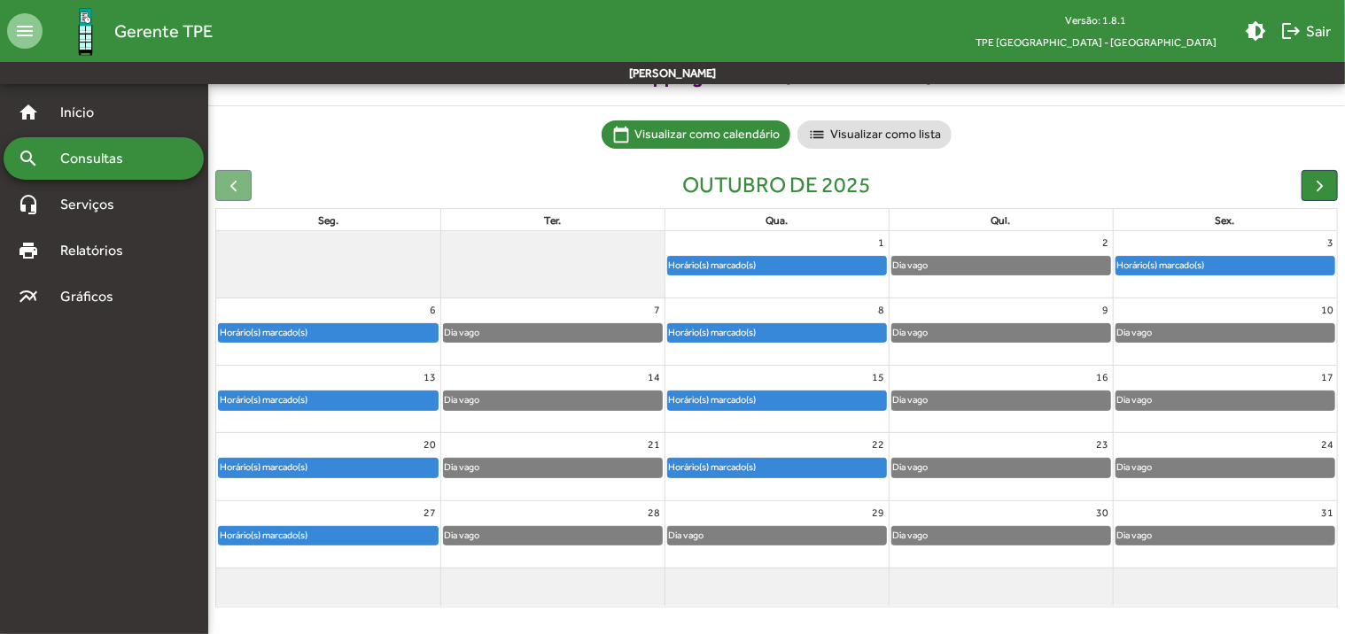
scroll to position [98, 0]
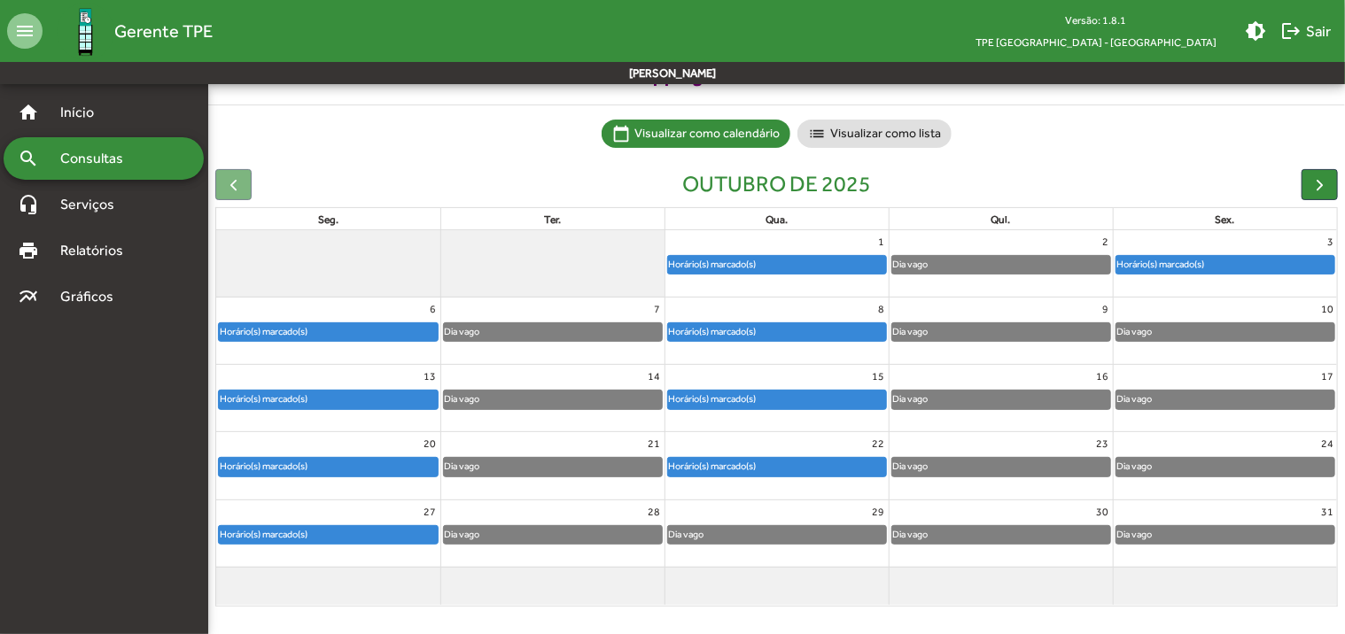
click at [750, 261] on div "Horário(s) marcado(s)" at bounding box center [712, 264] width 89 height 17
click at [781, 338] on div "Horário(s) marcado(s)" at bounding box center [777, 332] width 218 height 18
click at [783, 396] on div "Horário(s) marcado(s)" at bounding box center [777, 400] width 218 height 18
click at [767, 464] on div "Horário(s) marcado(s)" at bounding box center [777, 467] width 218 height 18
click at [1151, 263] on div "Horário(s) marcado(s)" at bounding box center [1160, 264] width 89 height 17
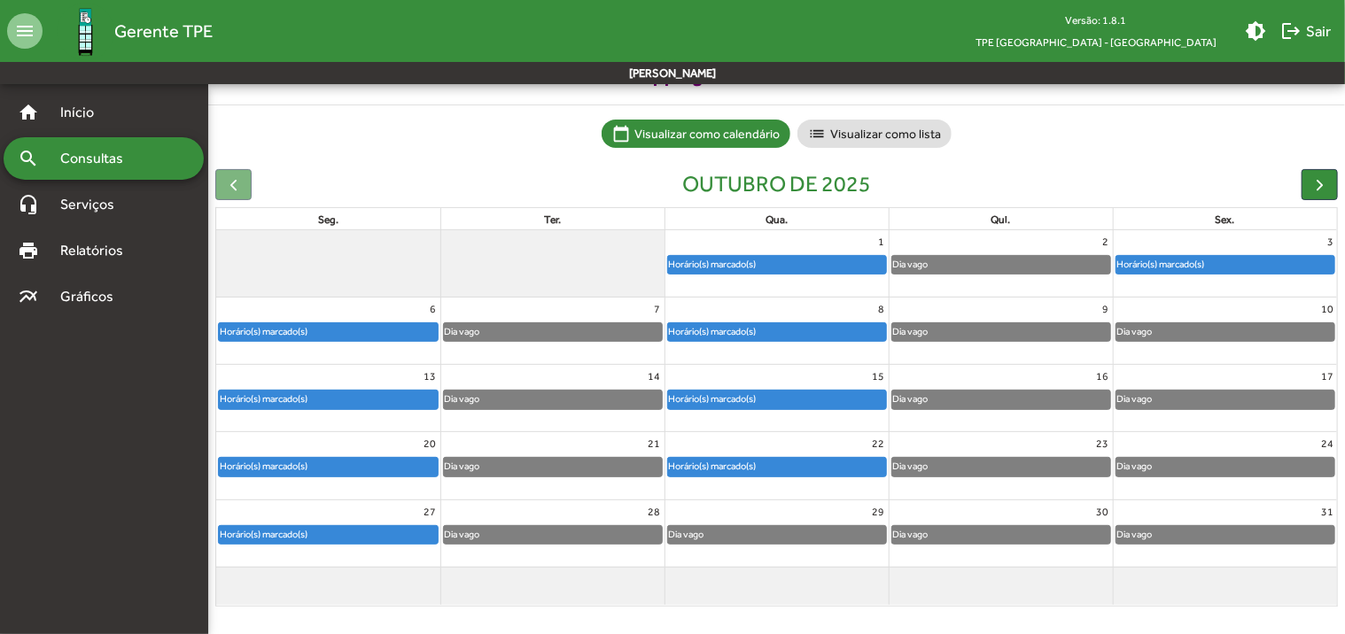
click at [375, 330] on div "Horário(s) marcado(s)" at bounding box center [328, 332] width 219 height 18
click at [379, 399] on div "Horário(s) marcado(s)" at bounding box center [328, 400] width 219 height 18
click at [385, 464] on div "Horário(s) marcado(s)" at bounding box center [328, 467] width 219 height 18
click at [379, 532] on div "Horário(s) marcado(s)" at bounding box center [328, 535] width 219 height 18
click at [97, 163] on span "Consultas" at bounding box center [98, 158] width 97 height 21
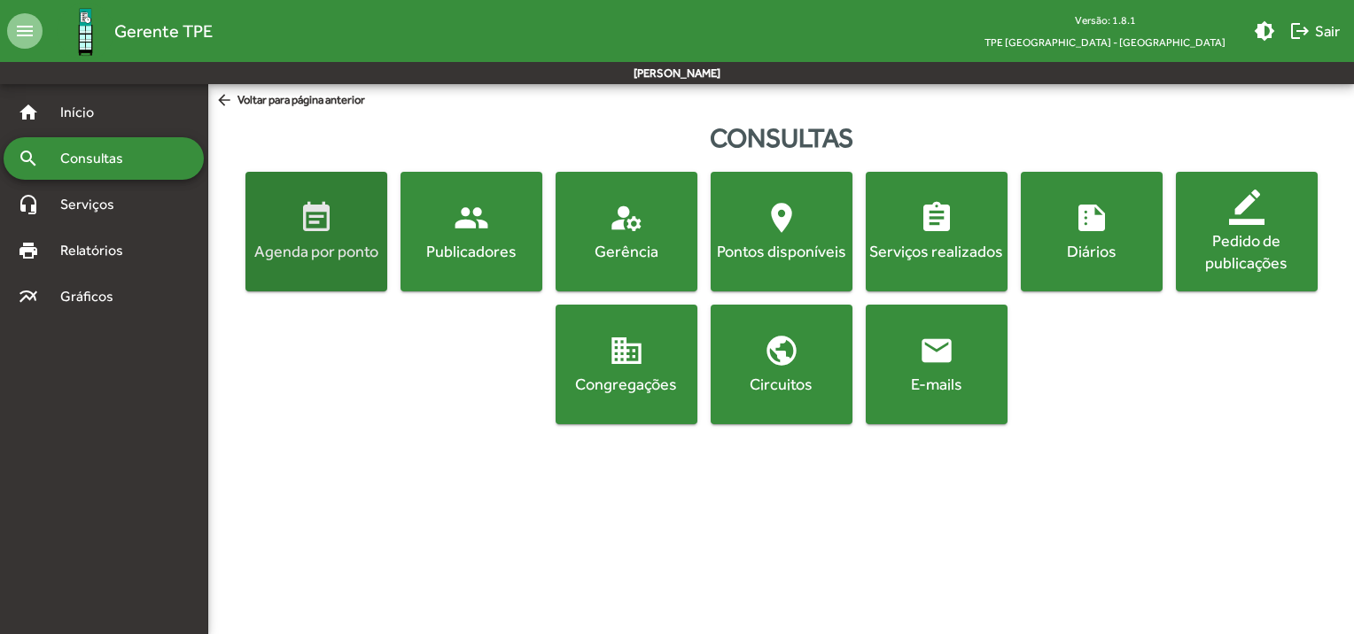
click at [308, 230] on mat-icon "event_note" at bounding box center [316, 217] width 35 height 35
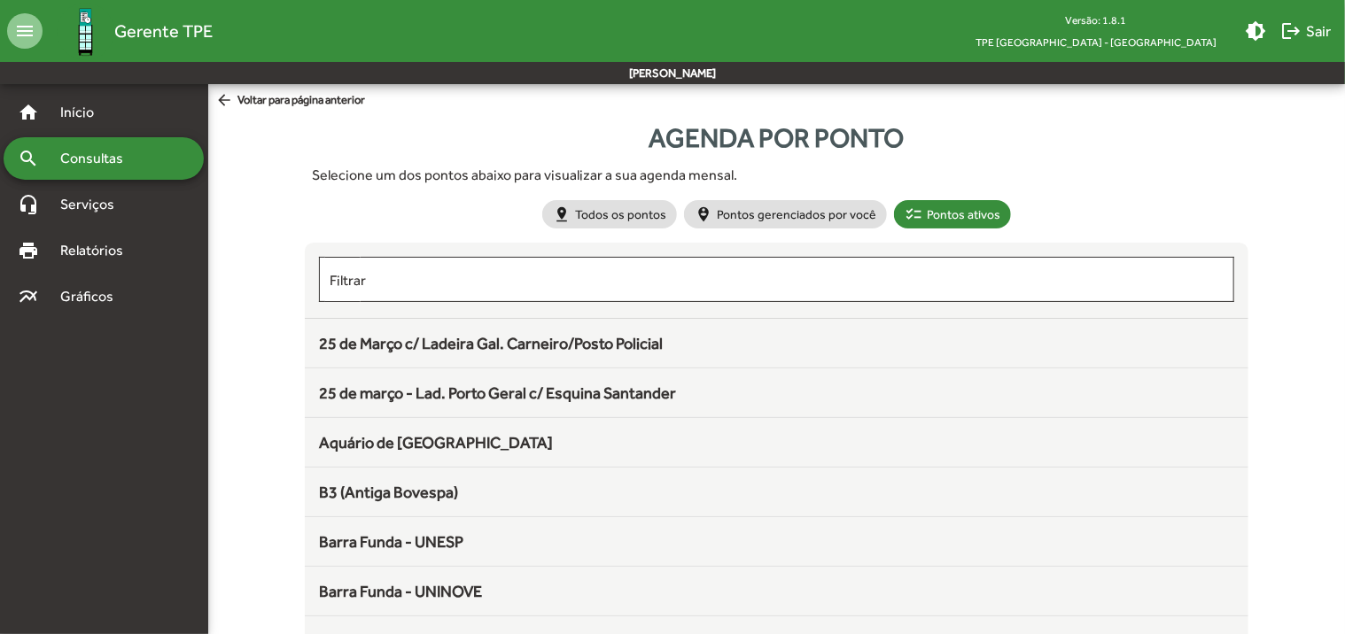
click at [402, 276] on input "Filtrar" at bounding box center [777, 280] width 894 height 16
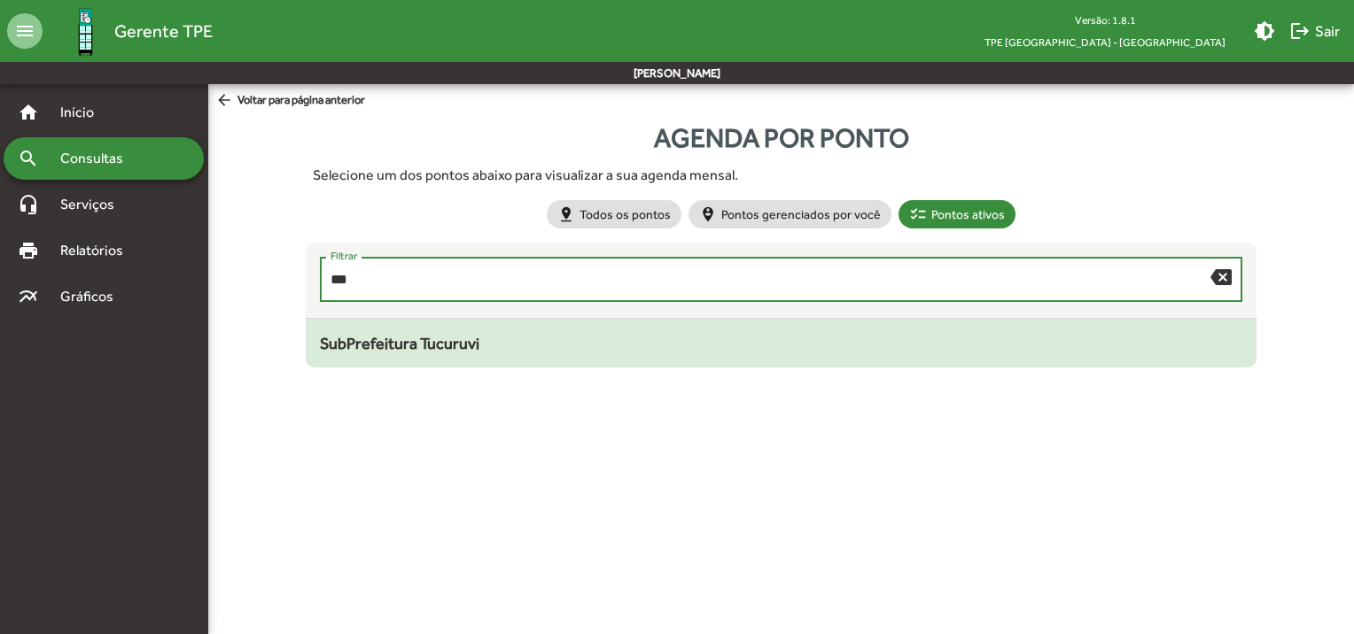
type input "***"
click at [408, 342] on span "SubPrefeitura Tucuruvi" at bounding box center [399, 343] width 159 height 19
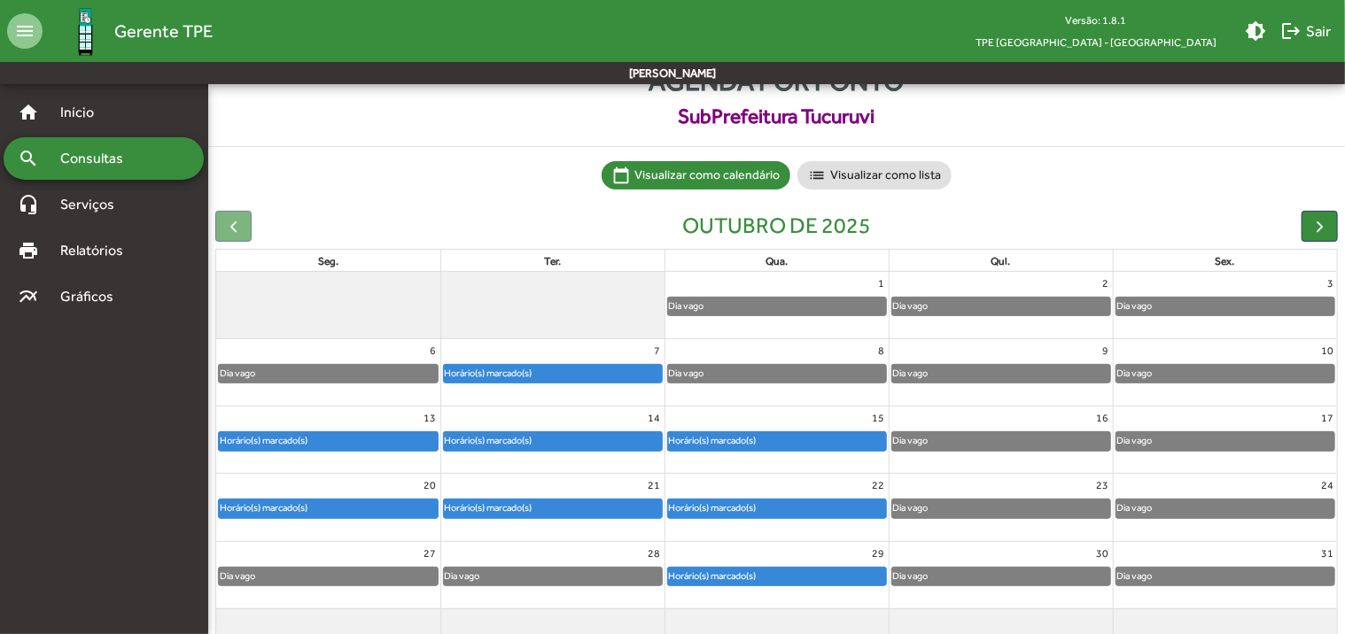
scroll to position [89, 0]
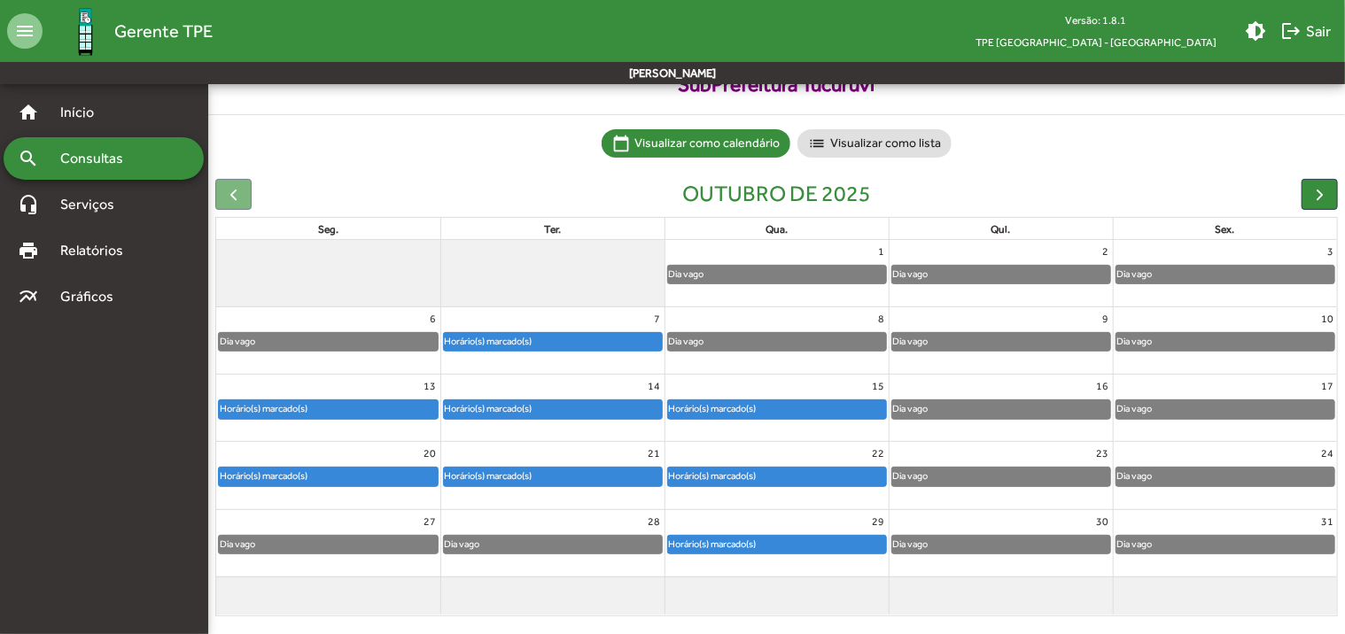
click at [139, 160] on span "Consultas" at bounding box center [98, 158] width 97 height 21
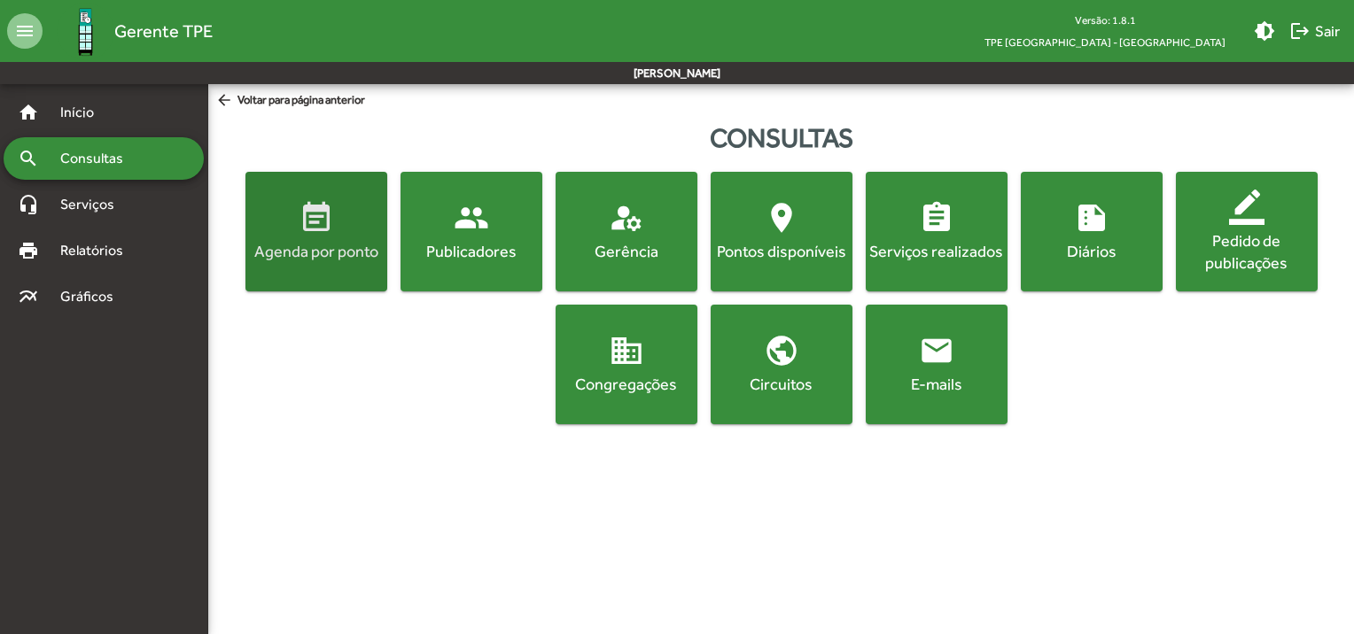
click at [333, 268] on button "event_note Agenda por ponto" at bounding box center [316, 232] width 142 height 120
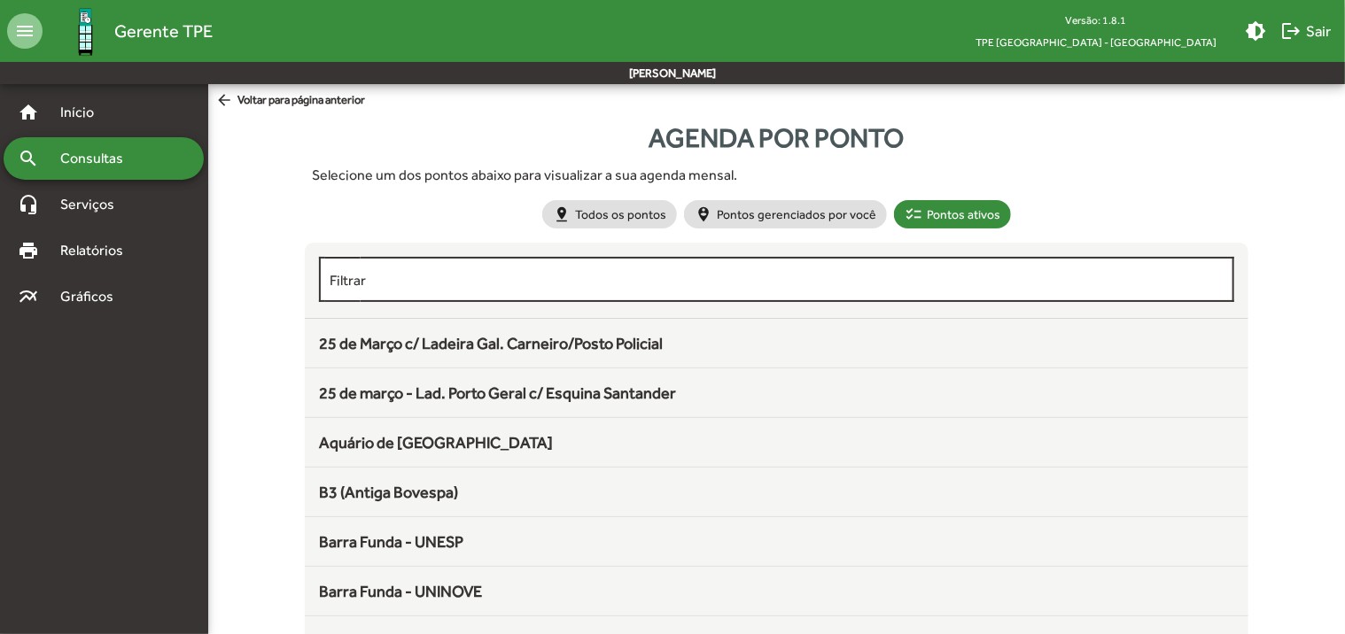
click at [409, 287] on div "Filtrar" at bounding box center [777, 277] width 894 height 49
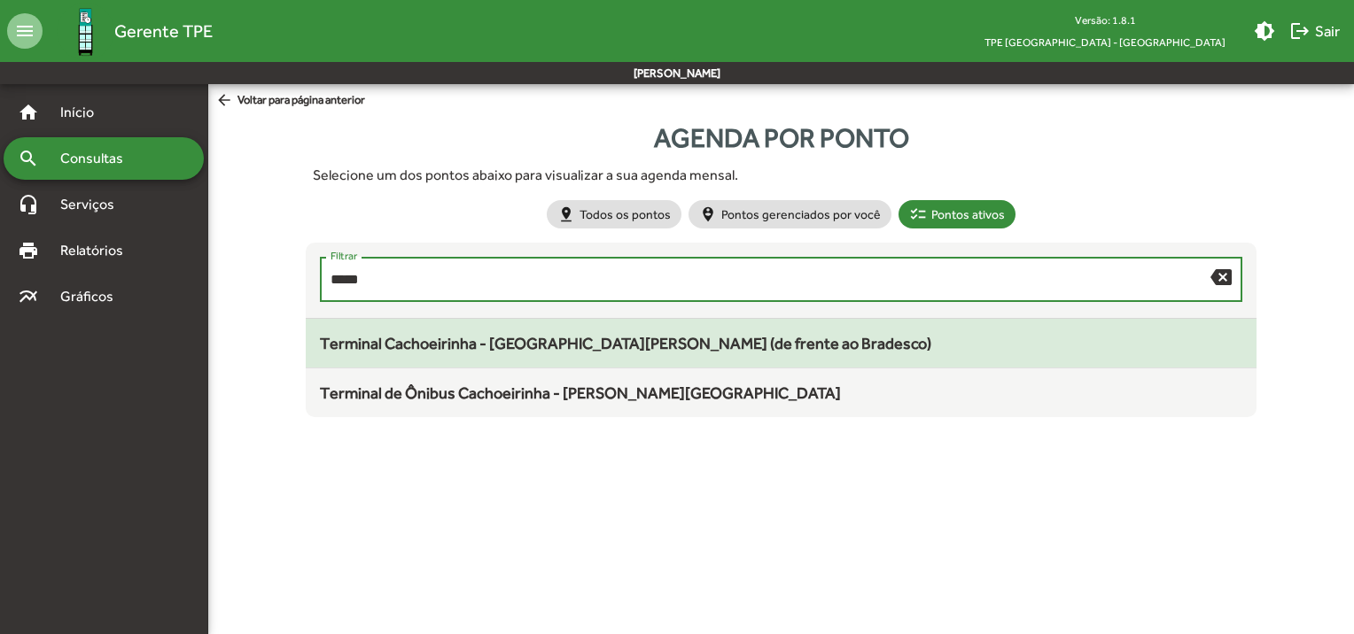
type input "*****"
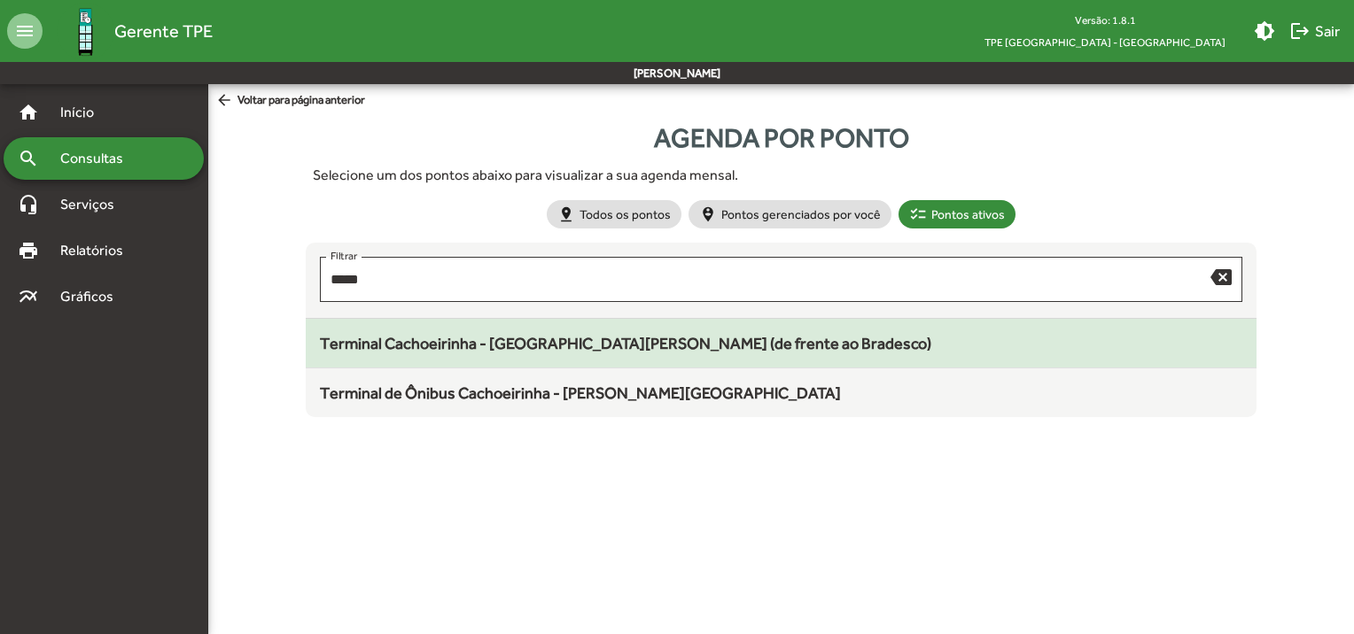
click at [521, 347] on span "Terminal Cachoeirinha - [GEOGRAPHIC_DATA][PERSON_NAME] (de frente ao Bradesco)" at bounding box center [625, 343] width 611 height 19
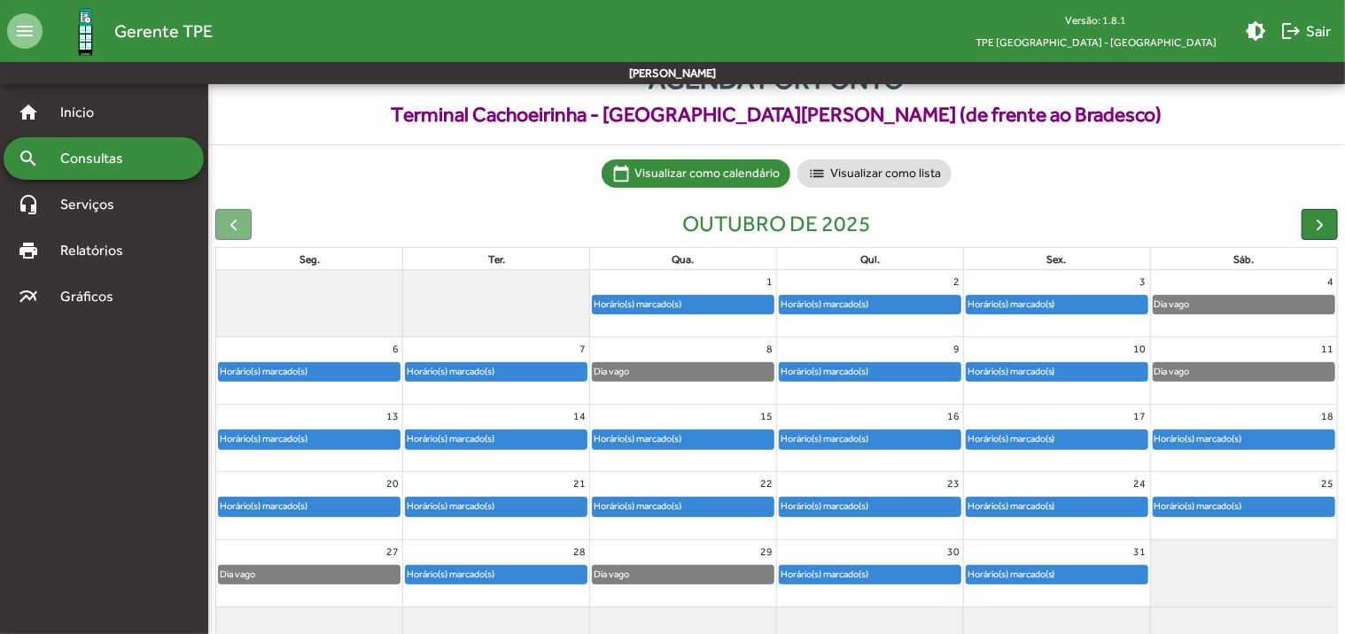
scroll to position [89, 0]
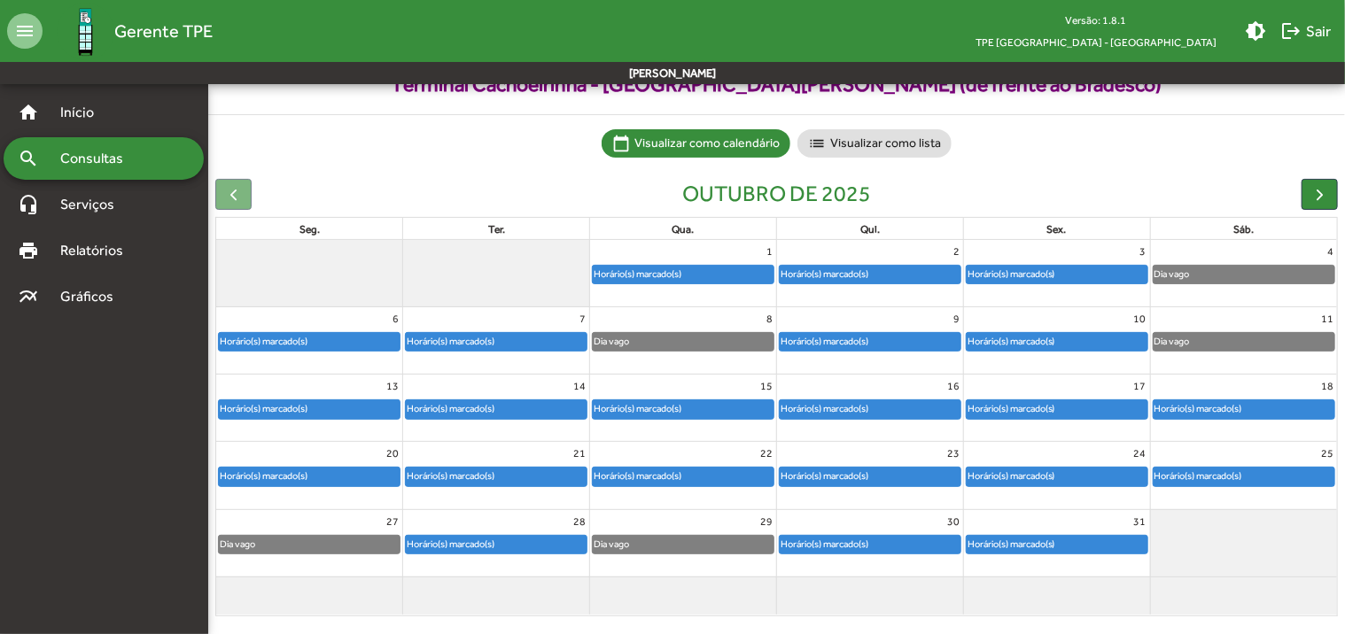
click at [89, 165] on span "Consultas" at bounding box center [98, 158] width 97 height 21
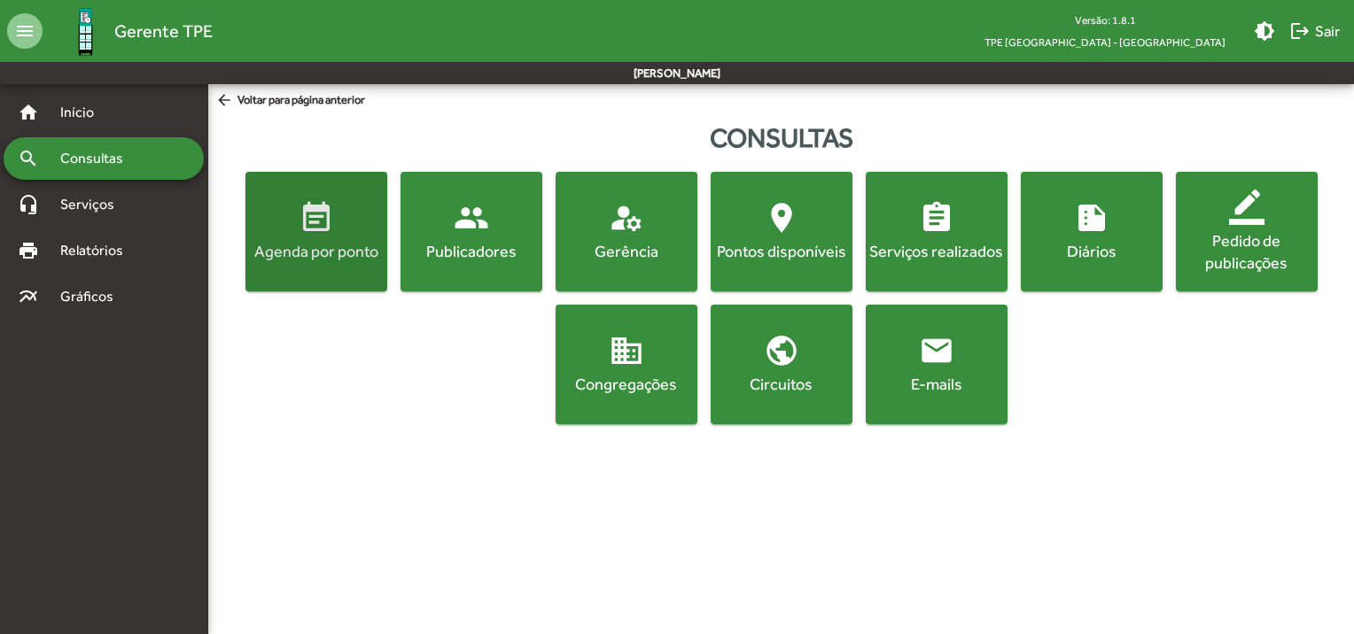
click at [284, 249] on div "Agenda por ponto" at bounding box center [316, 251] width 135 height 22
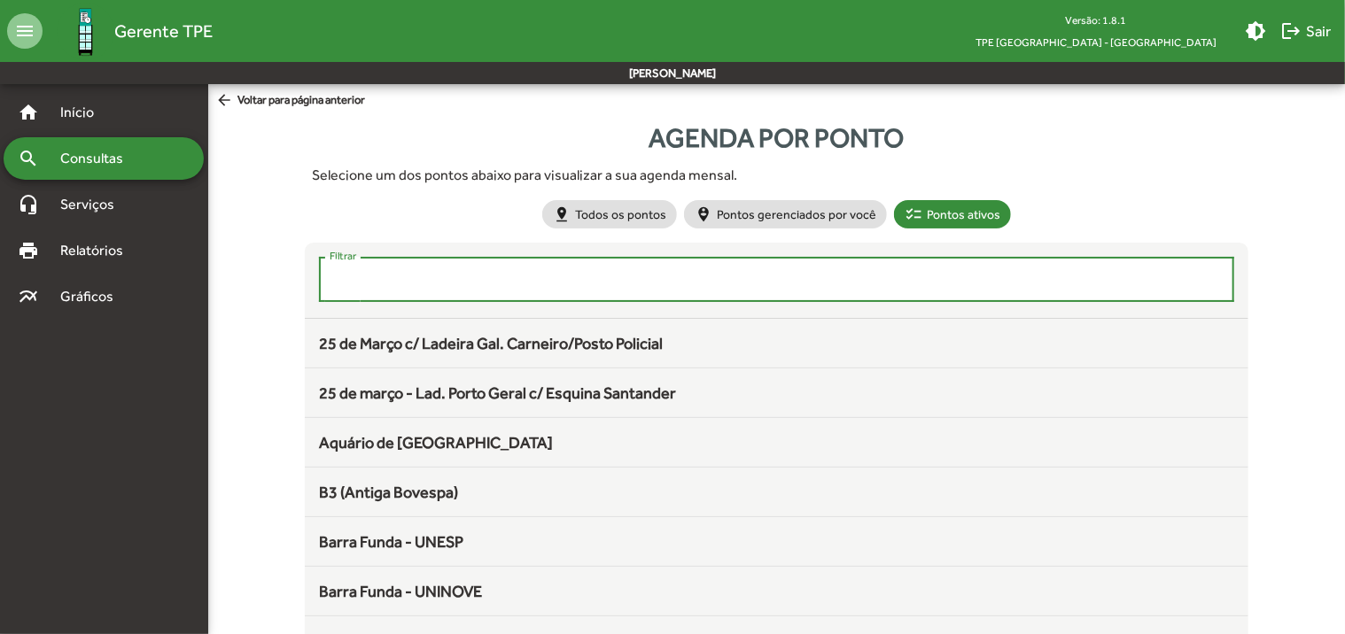
click at [368, 279] on input "Filtrar" at bounding box center [777, 280] width 894 height 16
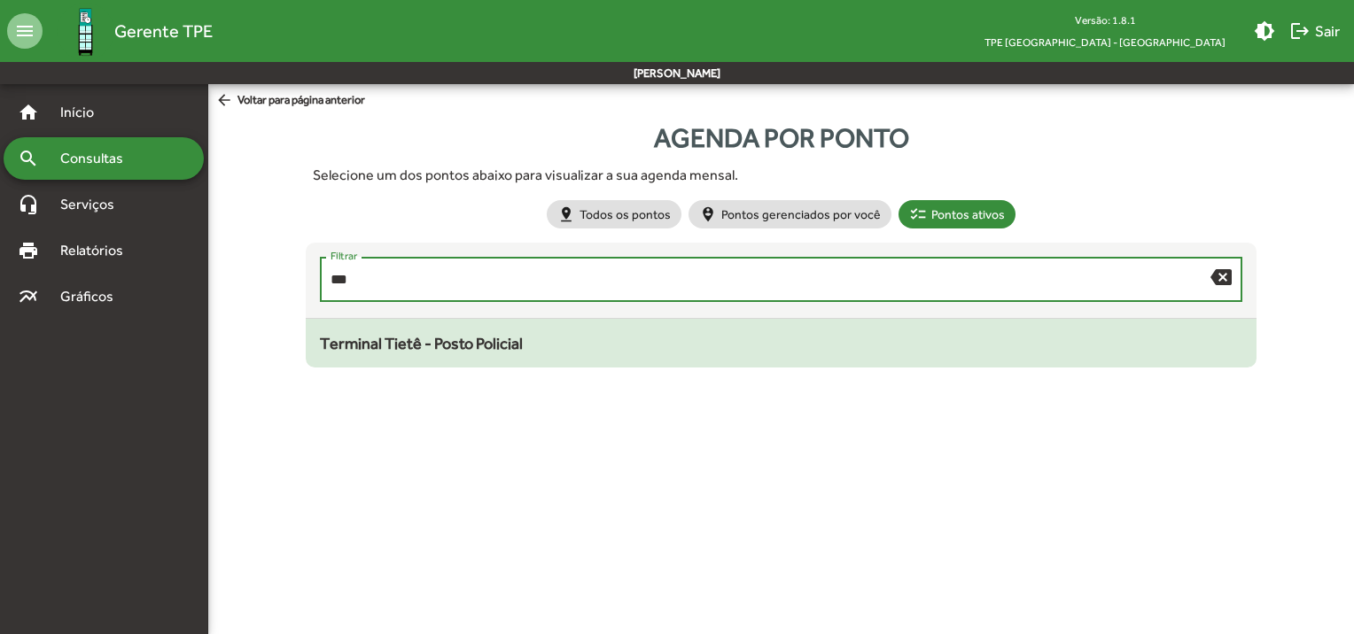
type input "***"
click at [402, 346] on span "Terminal Tietê - Posto Policial" at bounding box center [421, 343] width 203 height 19
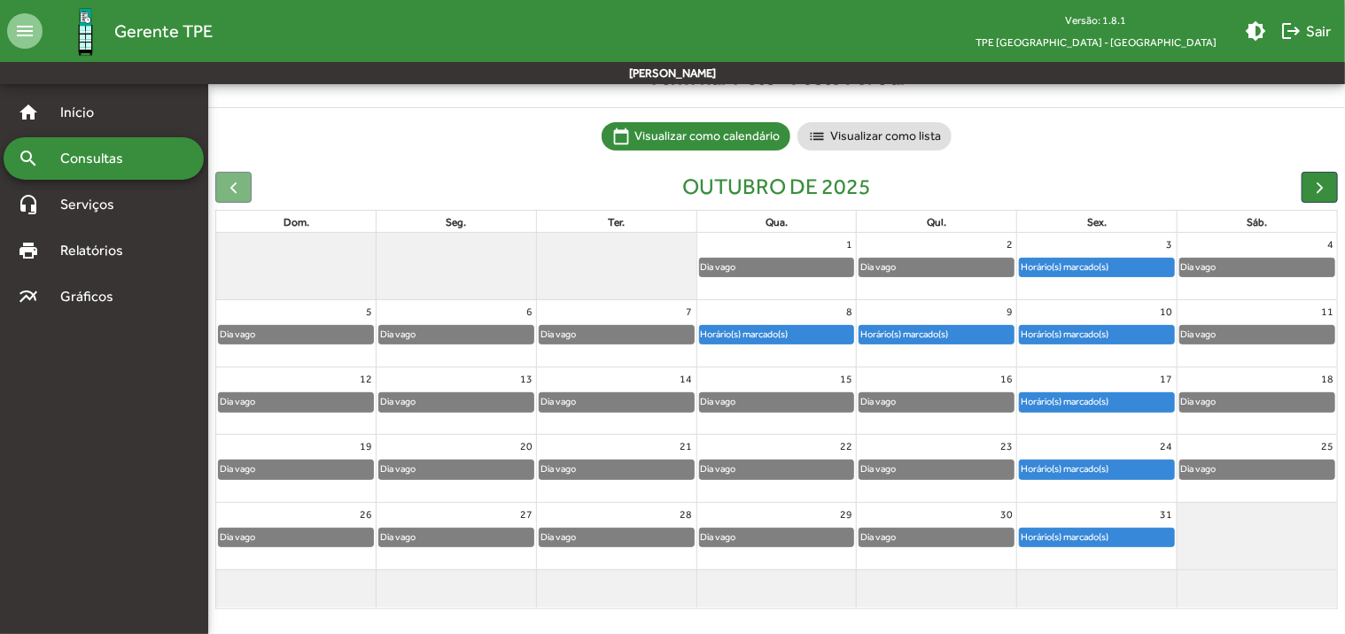
scroll to position [98, 0]
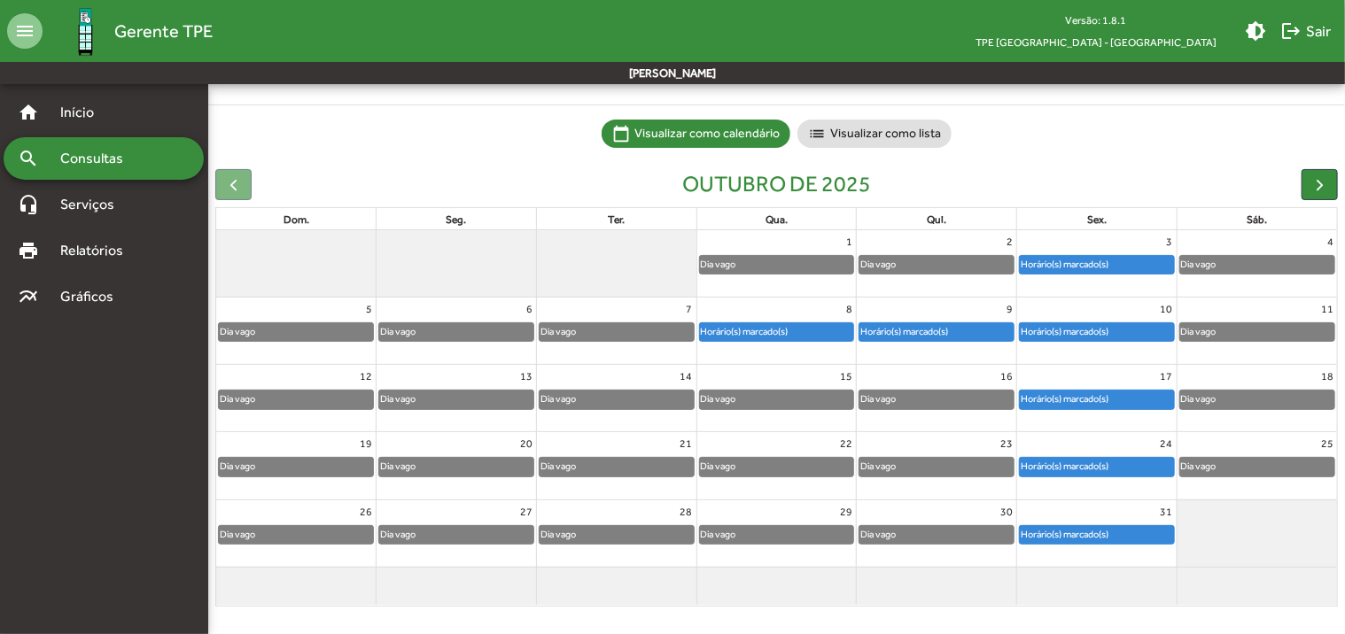
click at [142, 157] on span "Consultas" at bounding box center [98, 158] width 97 height 21
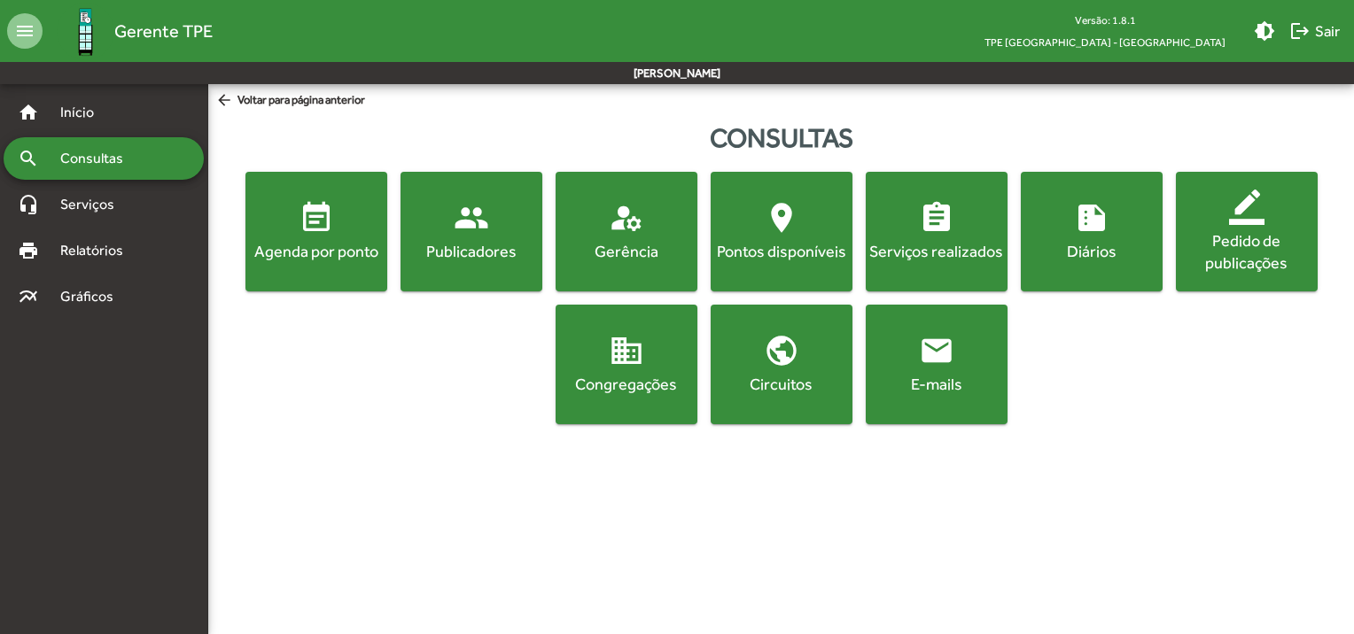
click at [344, 279] on button "event_note Agenda por ponto" at bounding box center [316, 232] width 142 height 120
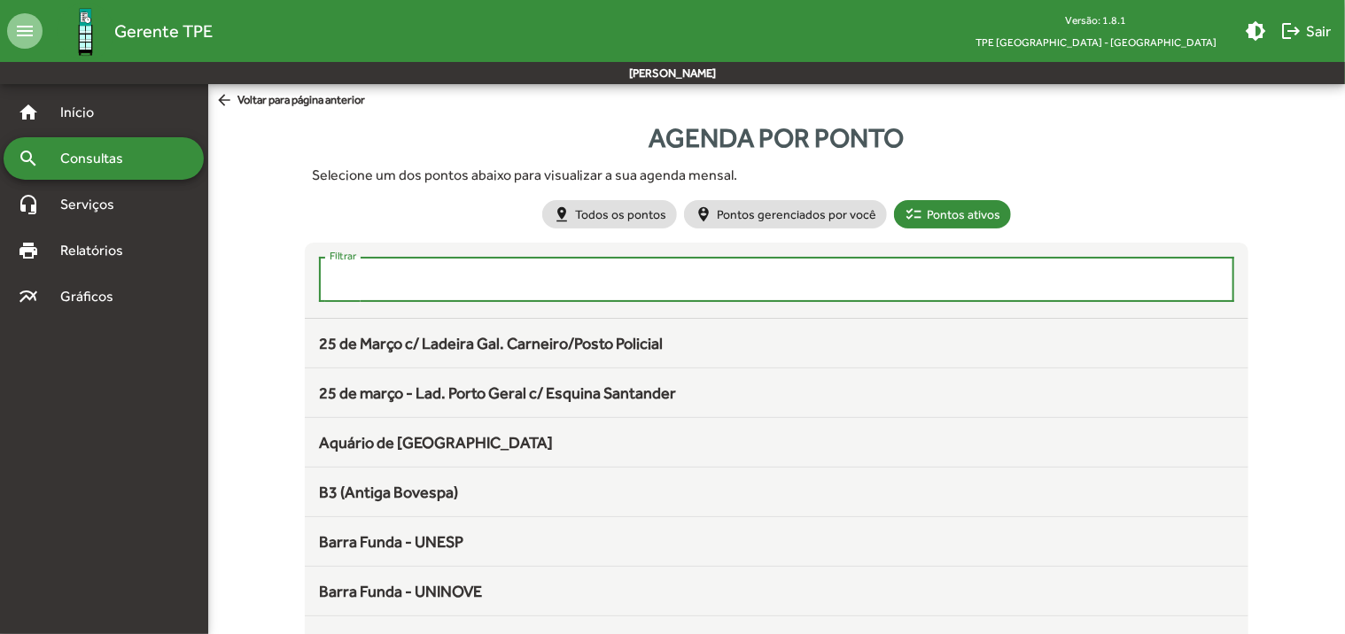
click at [362, 279] on input "Filtrar" at bounding box center [777, 280] width 894 height 16
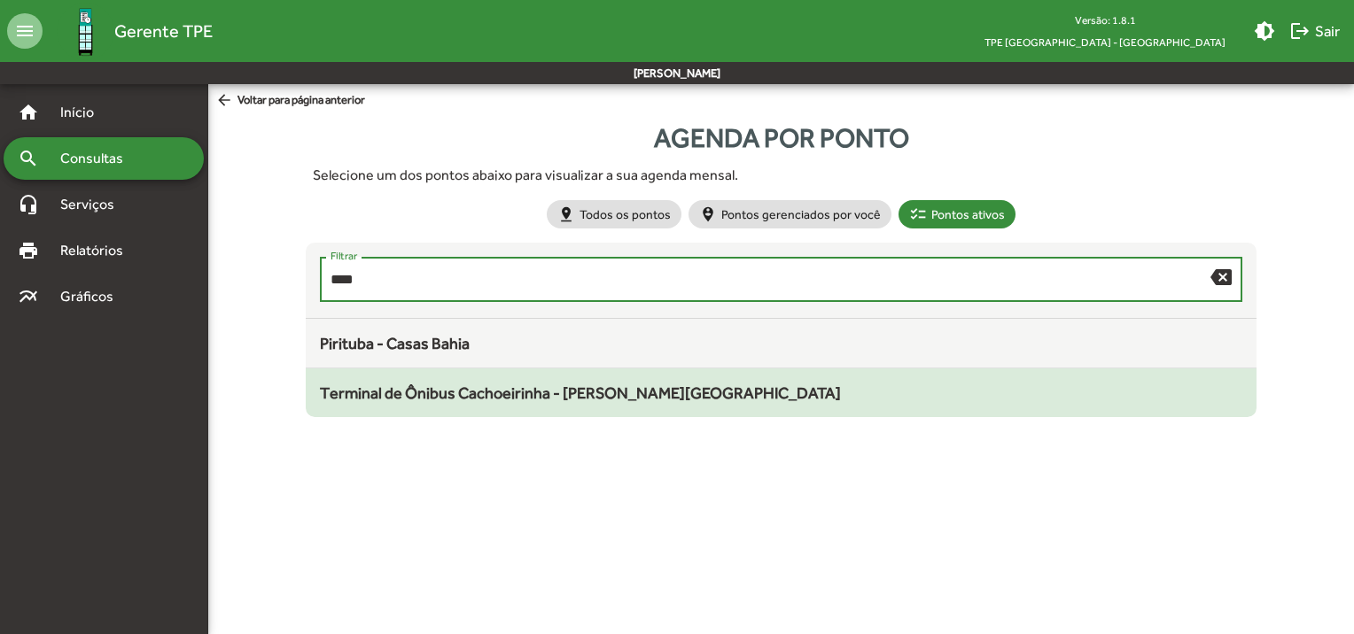
type input "****"
click at [422, 400] on span "Terminal de Ônibus Cachoeirinha - [PERSON_NAME][GEOGRAPHIC_DATA]" at bounding box center [580, 393] width 521 height 19
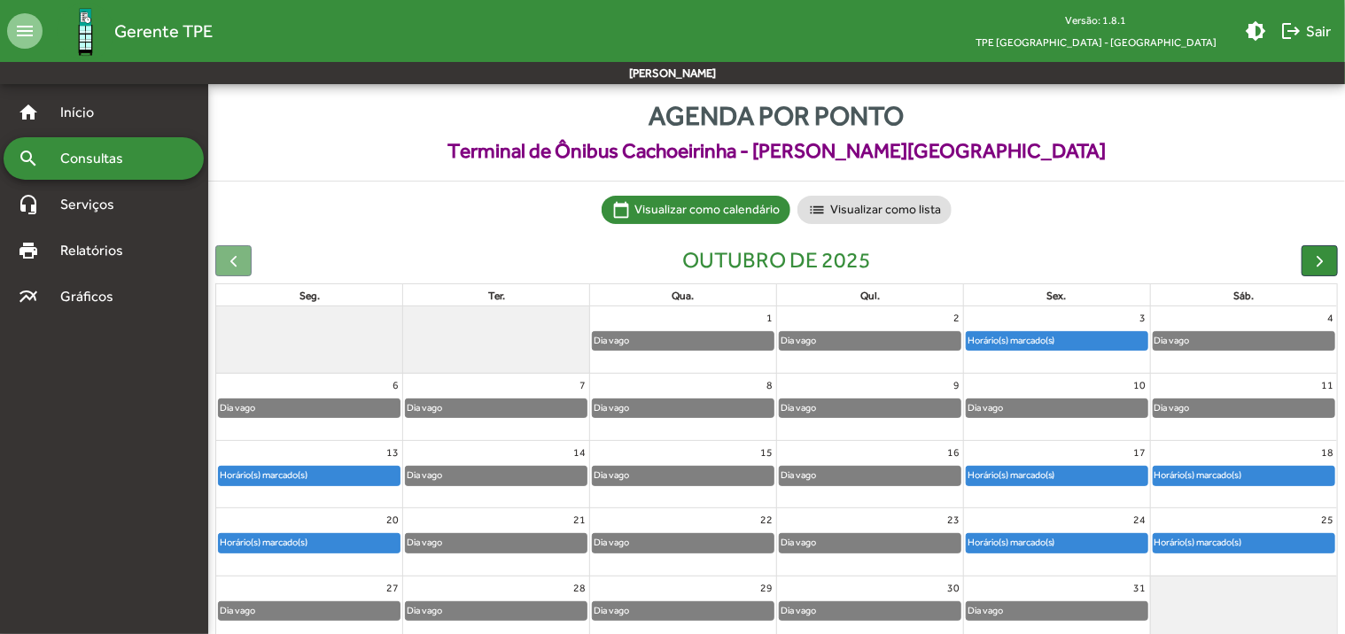
scroll to position [89, 0]
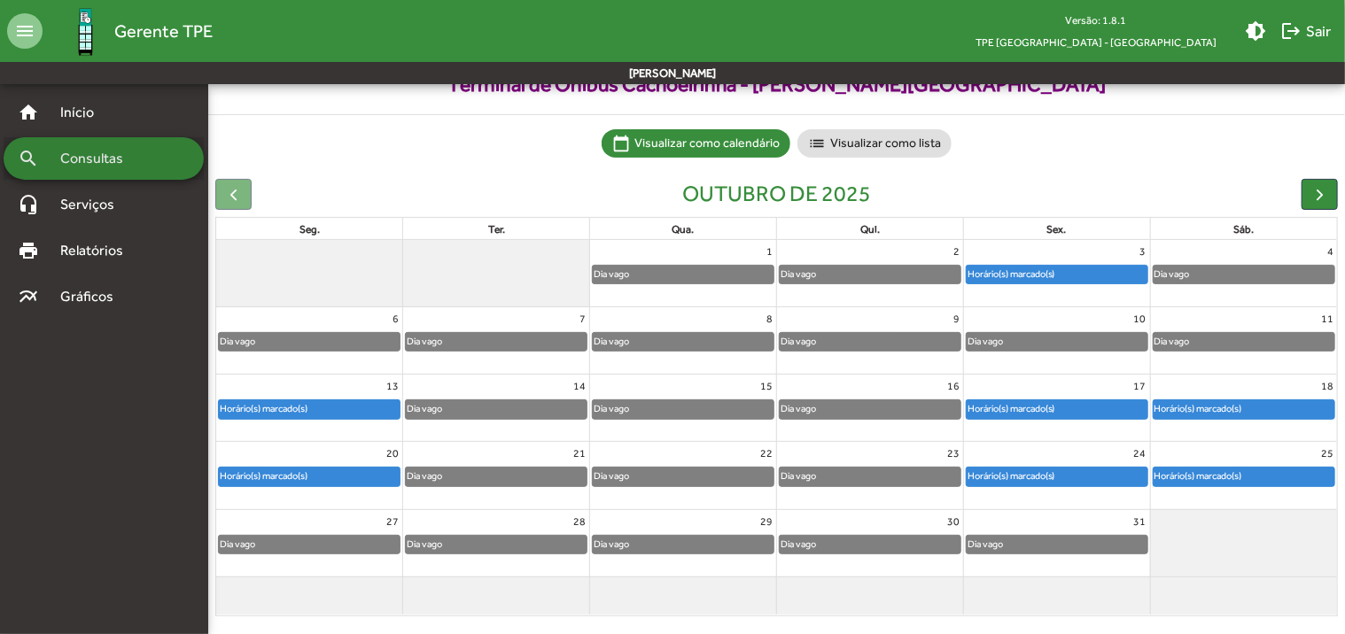
click at [120, 163] on span "Consultas" at bounding box center [98, 158] width 97 height 21
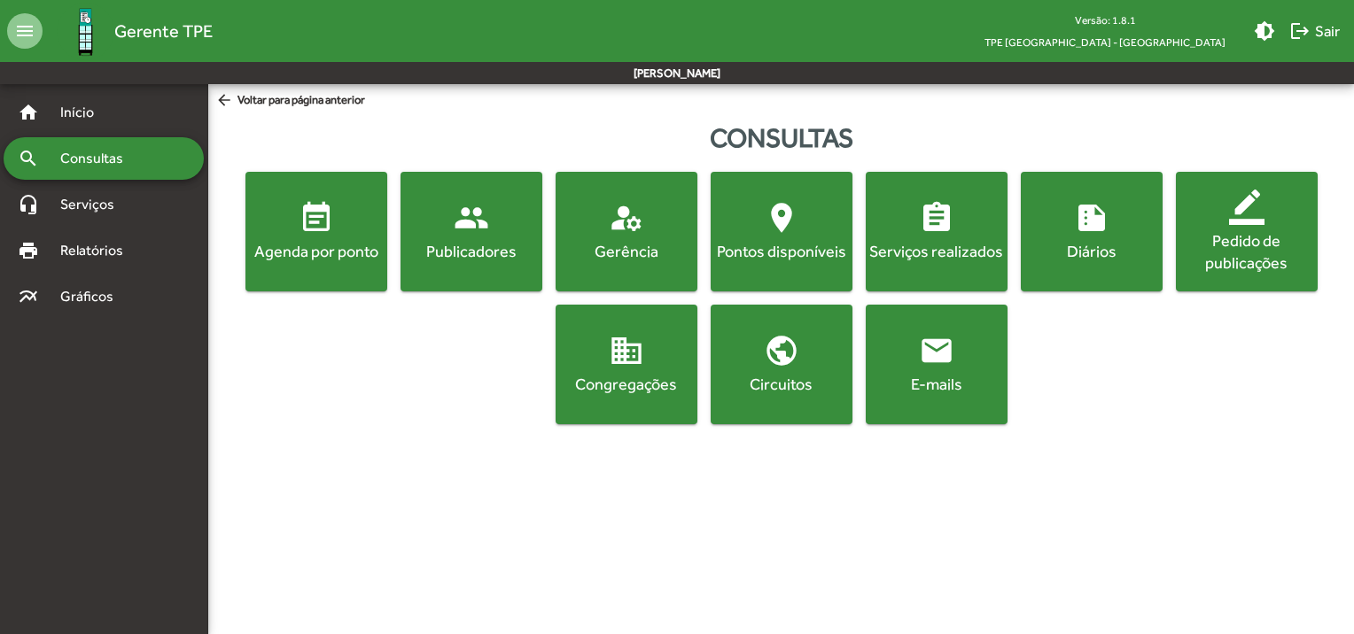
click at [302, 253] on div "Agenda por ponto" at bounding box center [316, 251] width 135 height 22
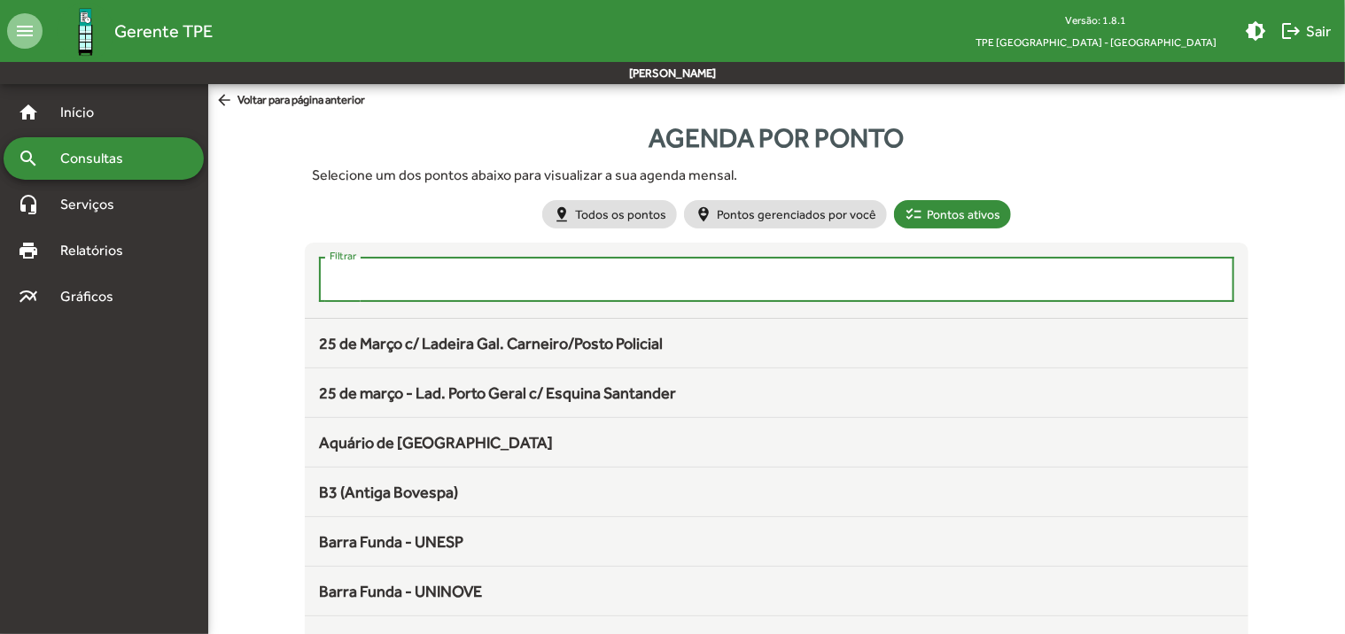
click at [408, 275] on input "Filtrar" at bounding box center [777, 280] width 894 height 16
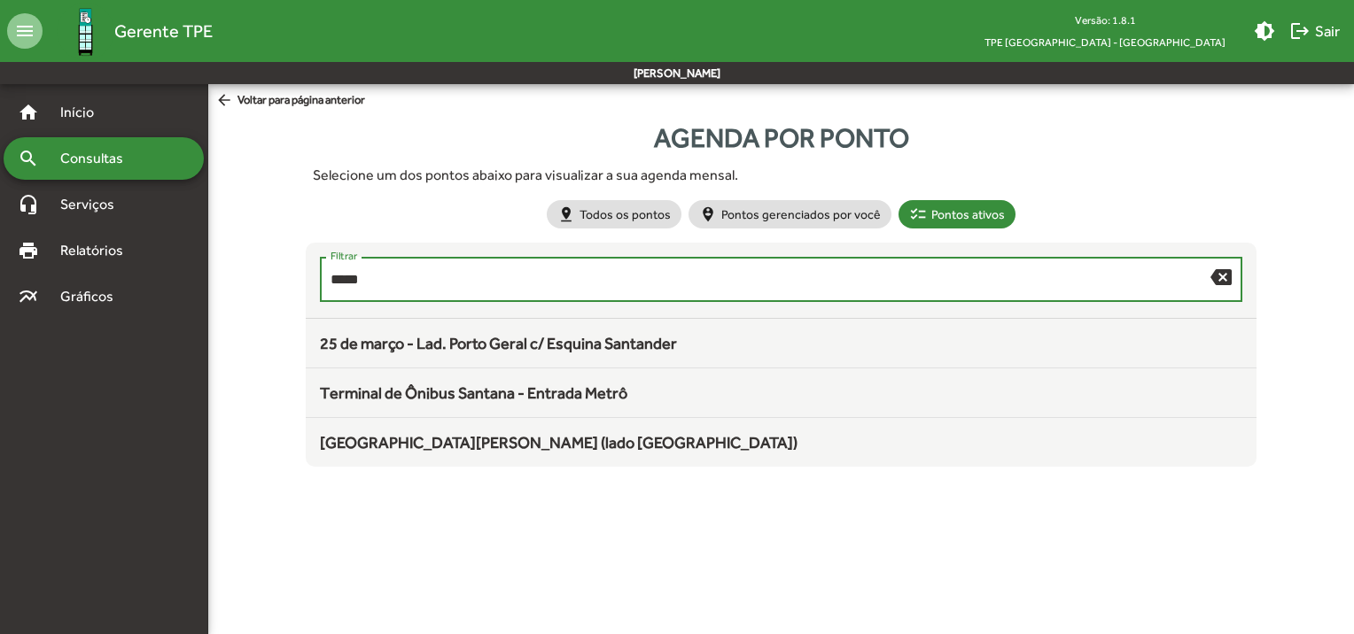
type input "*****"
click at [437, 395] on span "Terminal de Ônibus Santana - Entrada Metrô" at bounding box center [473, 393] width 307 height 19
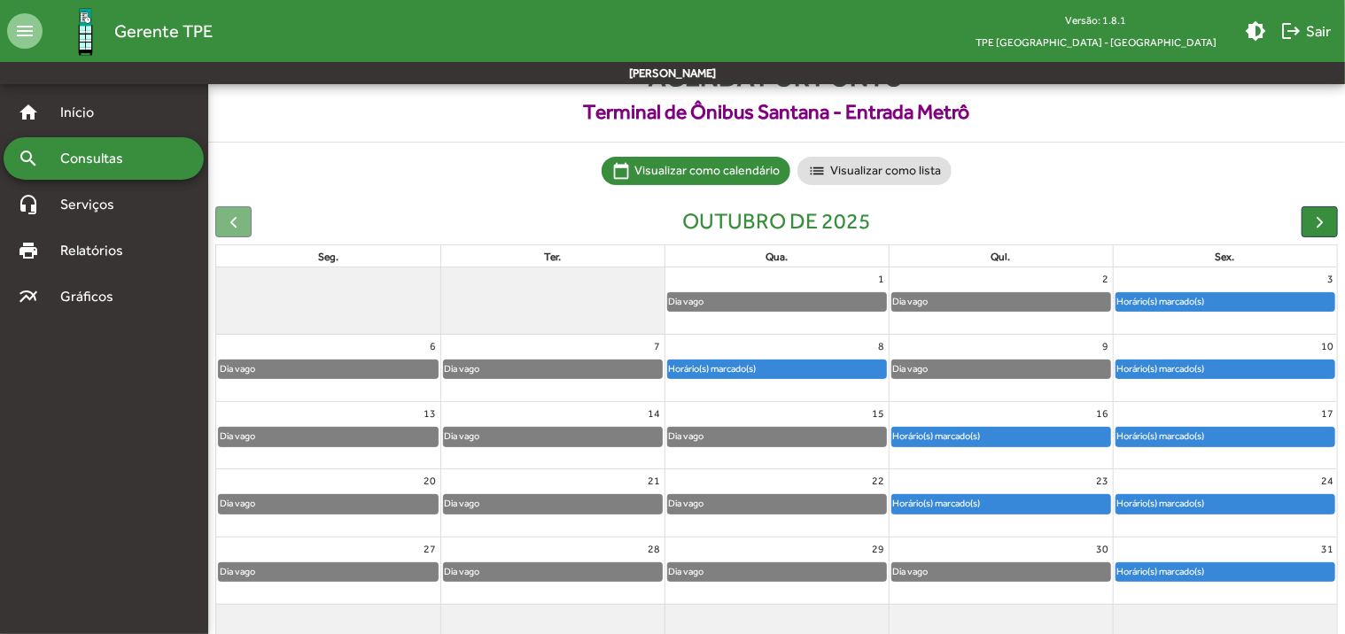
scroll to position [98, 0]
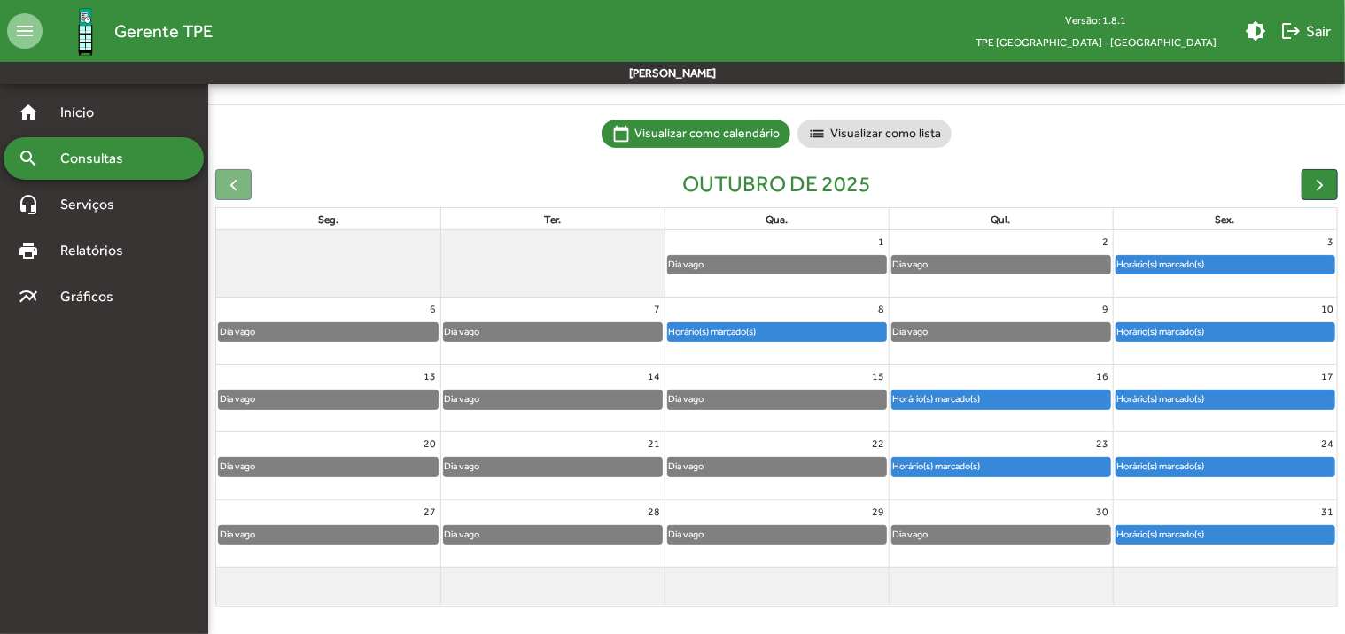
click at [71, 158] on span "Consultas" at bounding box center [98, 158] width 97 height 21
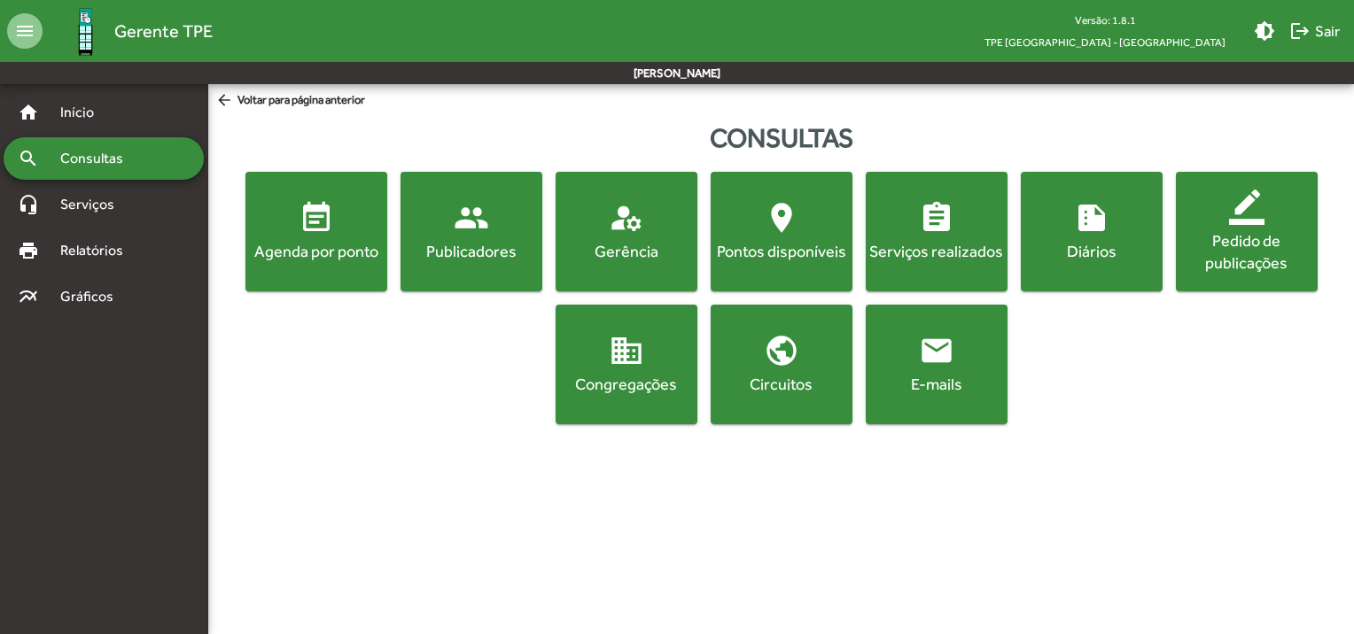
click at [330, 245] on div "Agenda por ponto" at bounding box center [316, 251] width 135 height 22
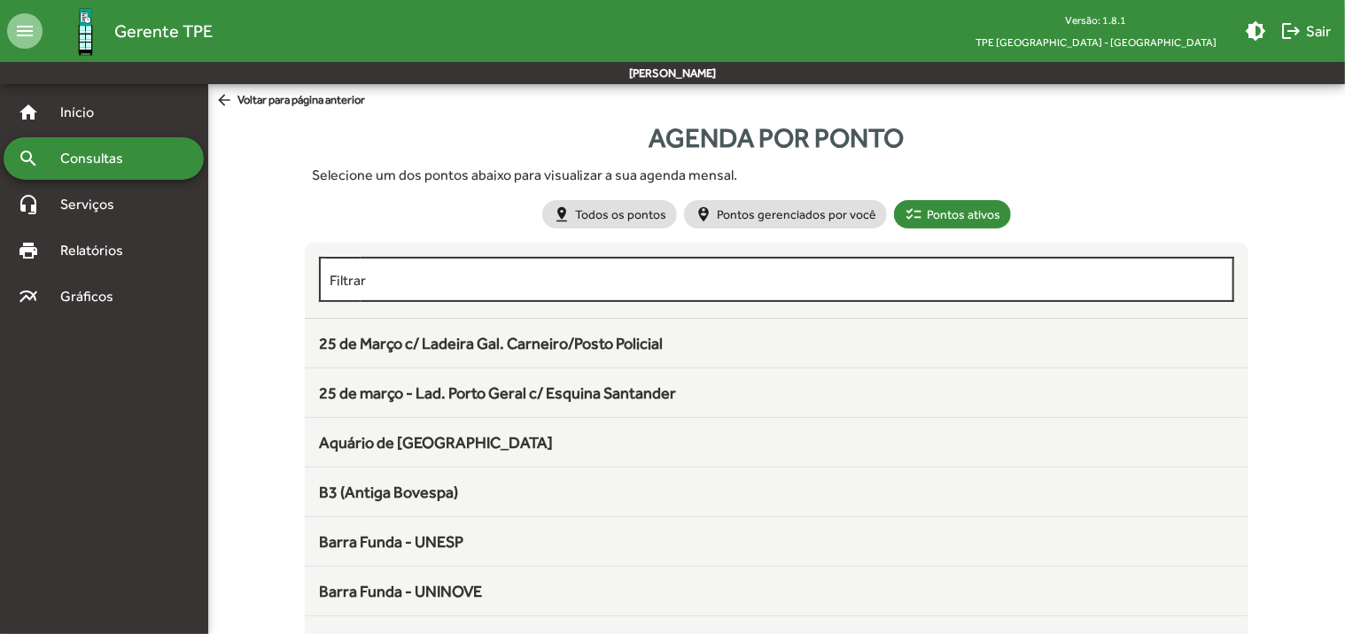
click at [486, 288] on div "Filtrar" at bounding box center [777, 277] width 894 height 49
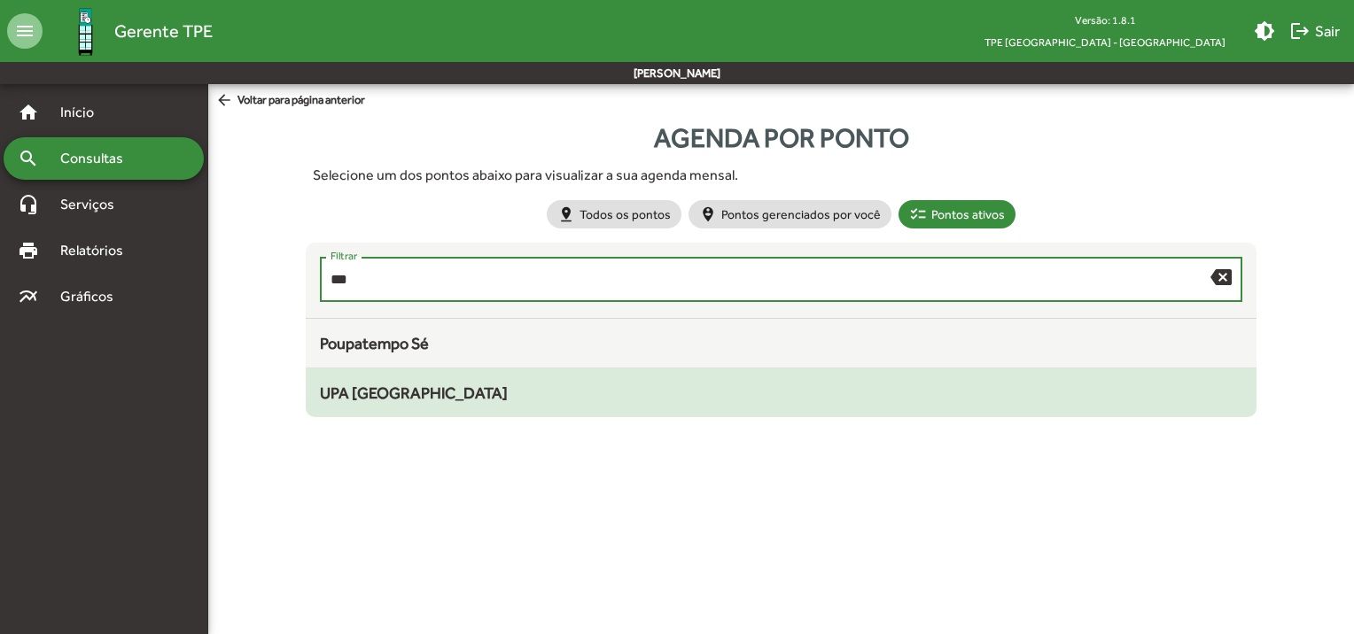
type input "***"
click at [463, 400] on div "UPA [GEOGRAPHIC_DATA]" at bounding box center [781, 393] width 923 height 24
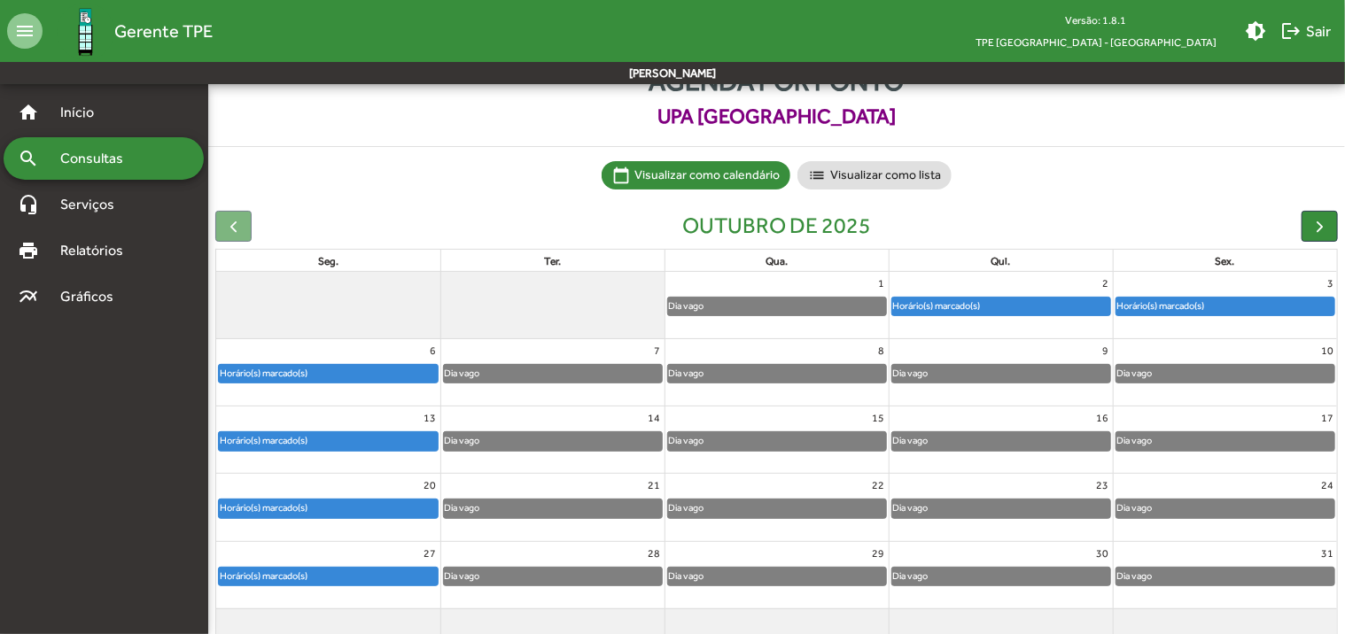
scroll to position [89, 0]
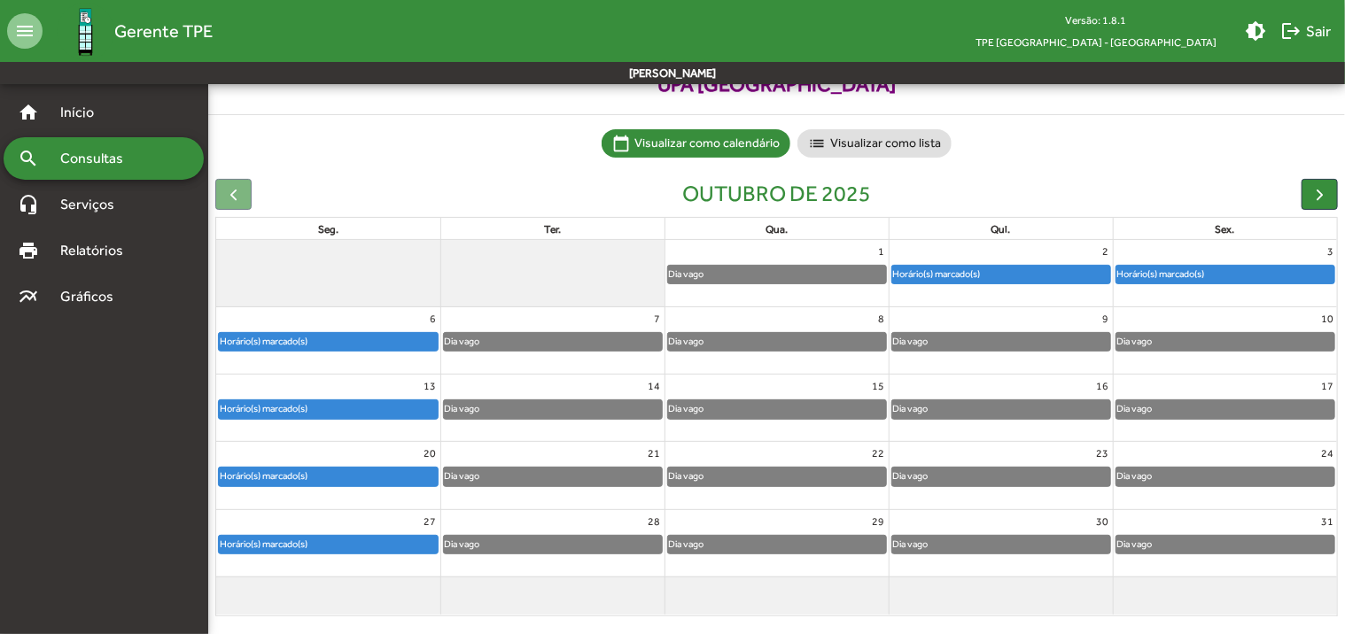
click at [284, 341] on div "Horário(s) marcado(s)" at bounding box center [263, 341] width 89 height 17
click at [275, 411] on div "Horário(s) marcado(s)" at bounding box center [263, 408] width 89 height 17
click at [294, 475] on div "Horário(s) marcado(s)" at bounding box center [263, 476] width 89 height 17
click at [305, 540] on div "Horário(s) marcado(s)" at bounding box center [263, 544] width 89 height 17
click at [1041, 273] on div "Horário(s) marcado(s)" at bounding box center [1001, 275] width 218 height 18
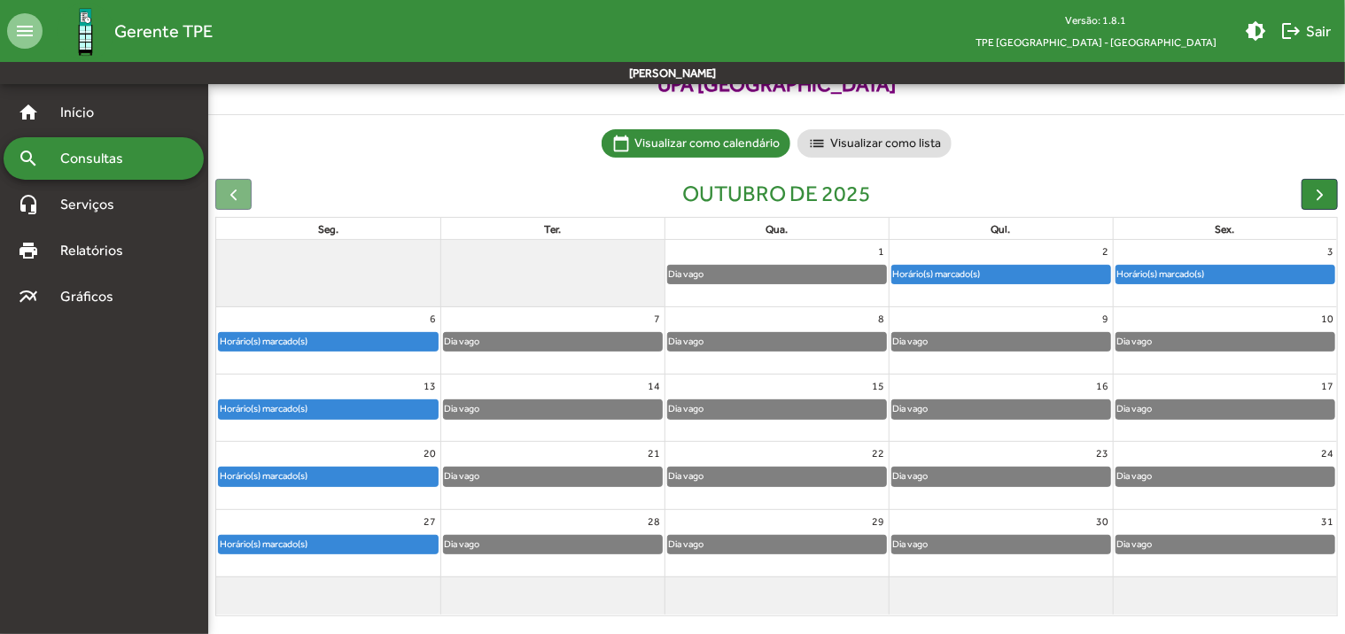
click at [1213, 268] on div "Horário(s) marcado(s)" at bounding box center [1225, 275] width 219 height 18
